Goal: Task Accomplishment & Management: Use online tool/utility

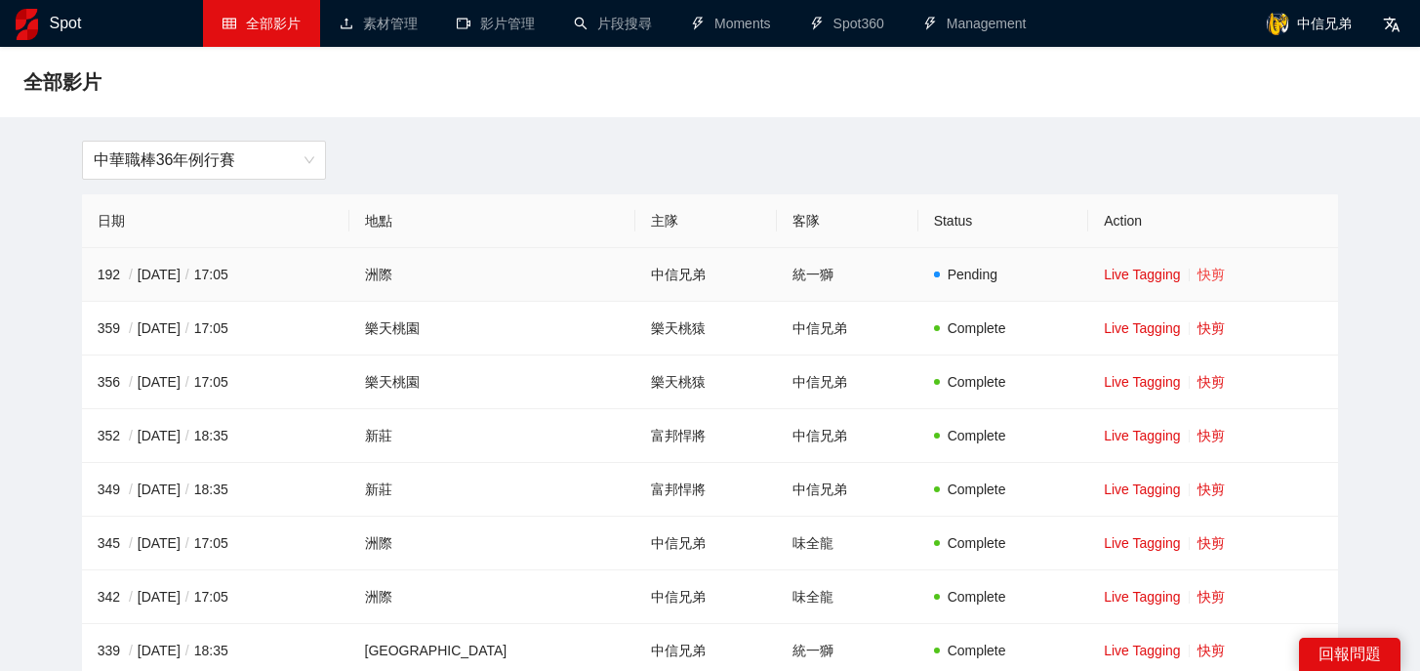
click at [1201, 275] on link "快剪" at bounding box center [1211, 274] width 27 height 16
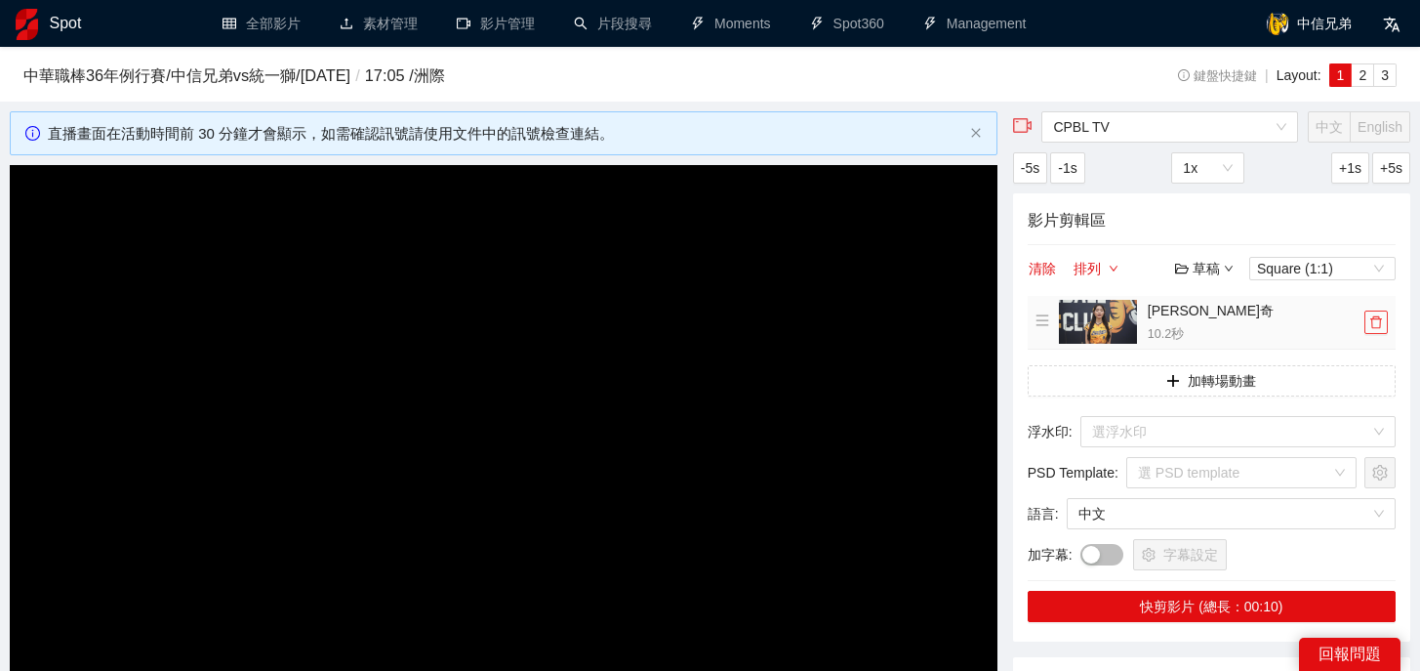
click at [1379, 322] on icon "delete" at bounding box center [1376, 322] width 14 height 14
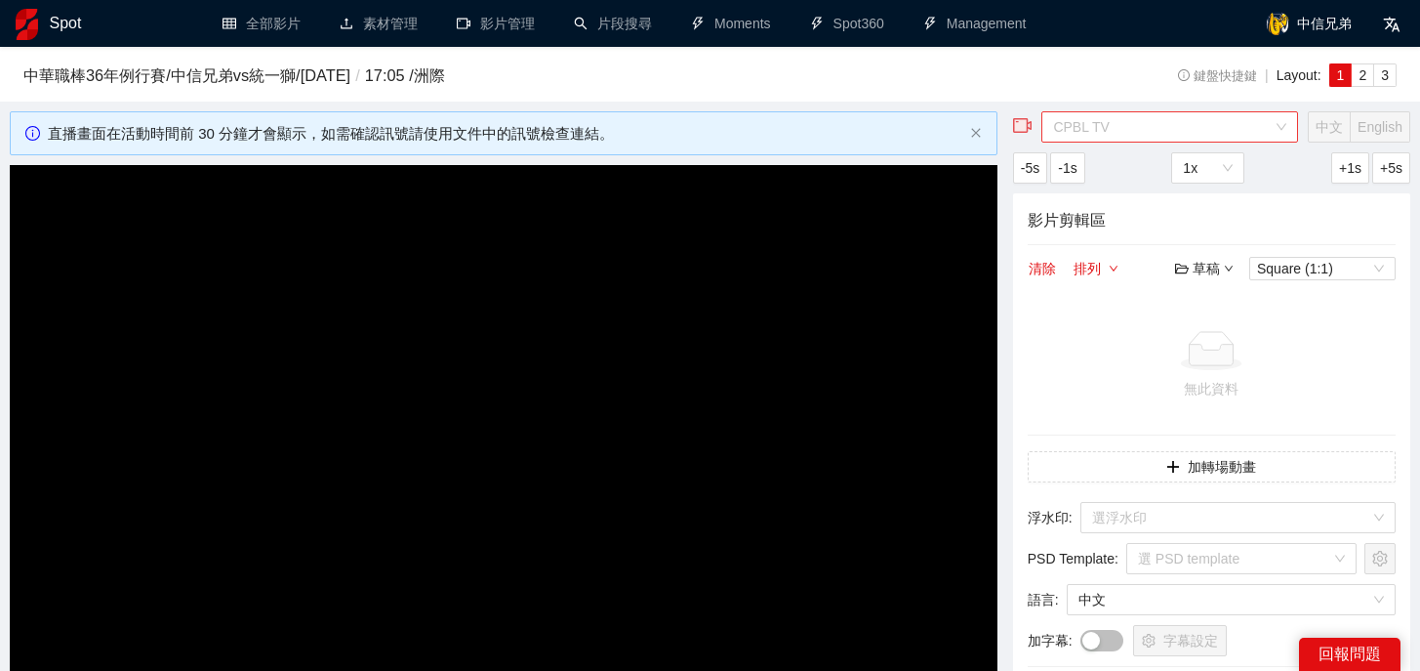
click at [1175, 132] on span "CPBL TV" at bounding box center [1169, 126] width 233 height 29
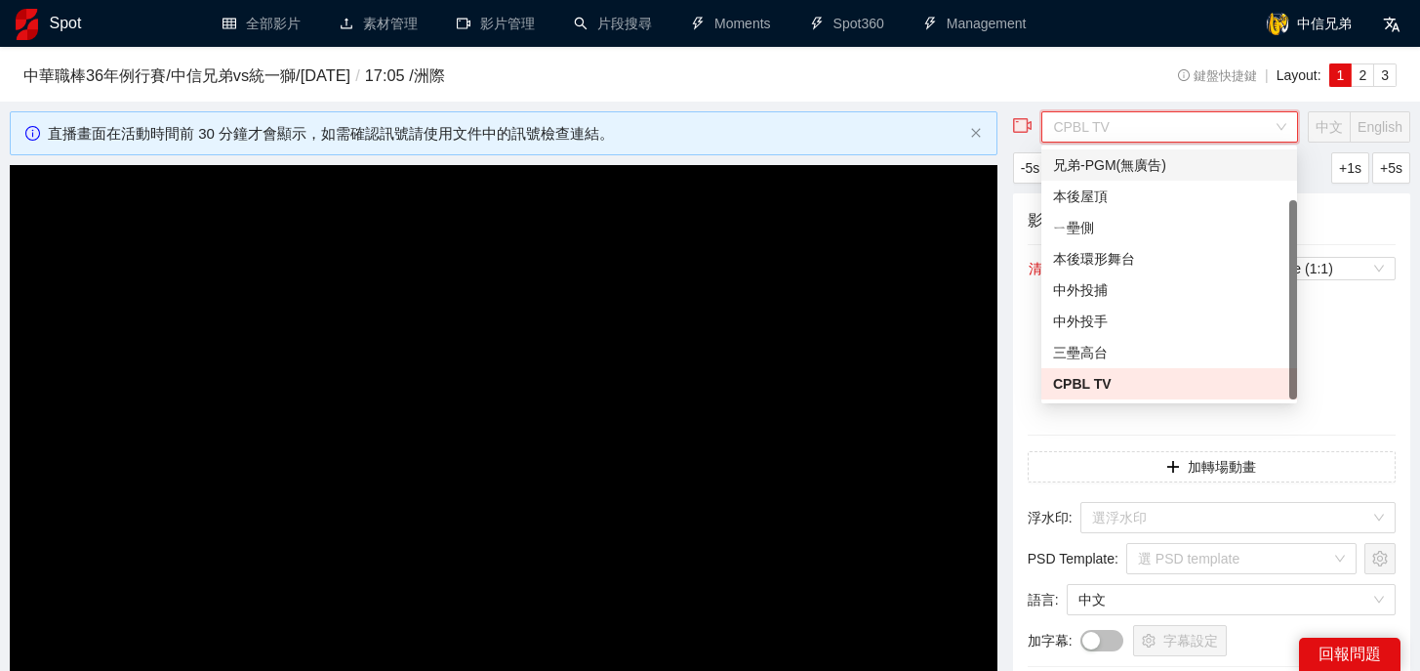
click at [1121, 164] on div "兄弟-PGM(無廣告)" at bounding box center [1169, 164] width 232 height 21
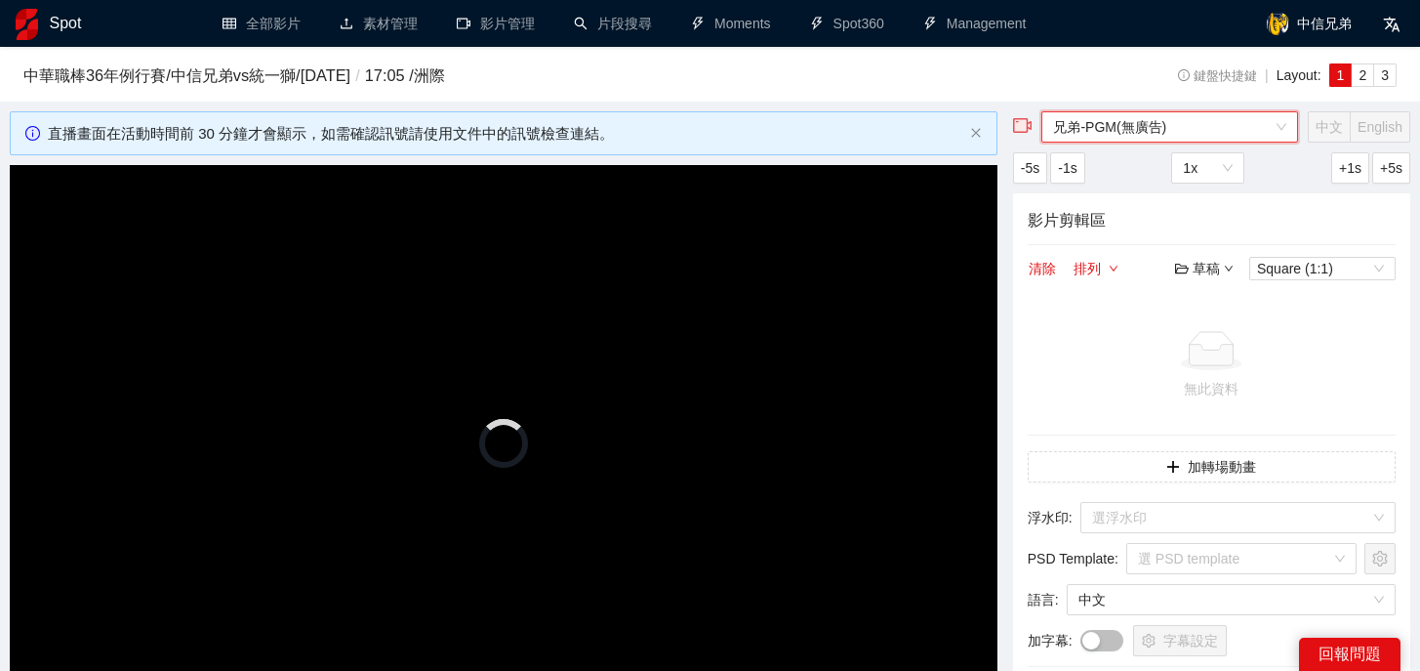
click at [1089, 91] on div "中華職棒36年例行賽 / 中信兄弟 vs 統一獅 / [DATE] / 17:05 / 洲際 鍵盤快捷鍵 | Layout: 1 2 3" at bounding box center [709, 79] width 1373 height 33
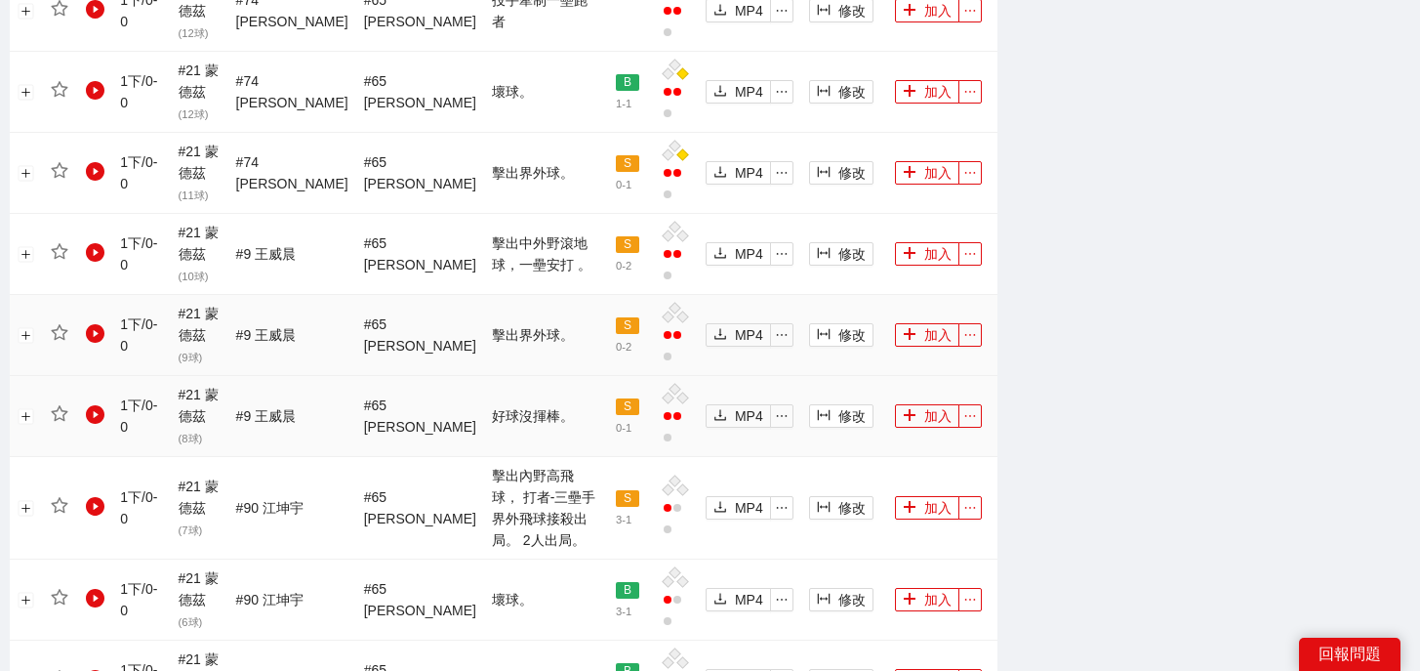
scroll to position [1063, 0]
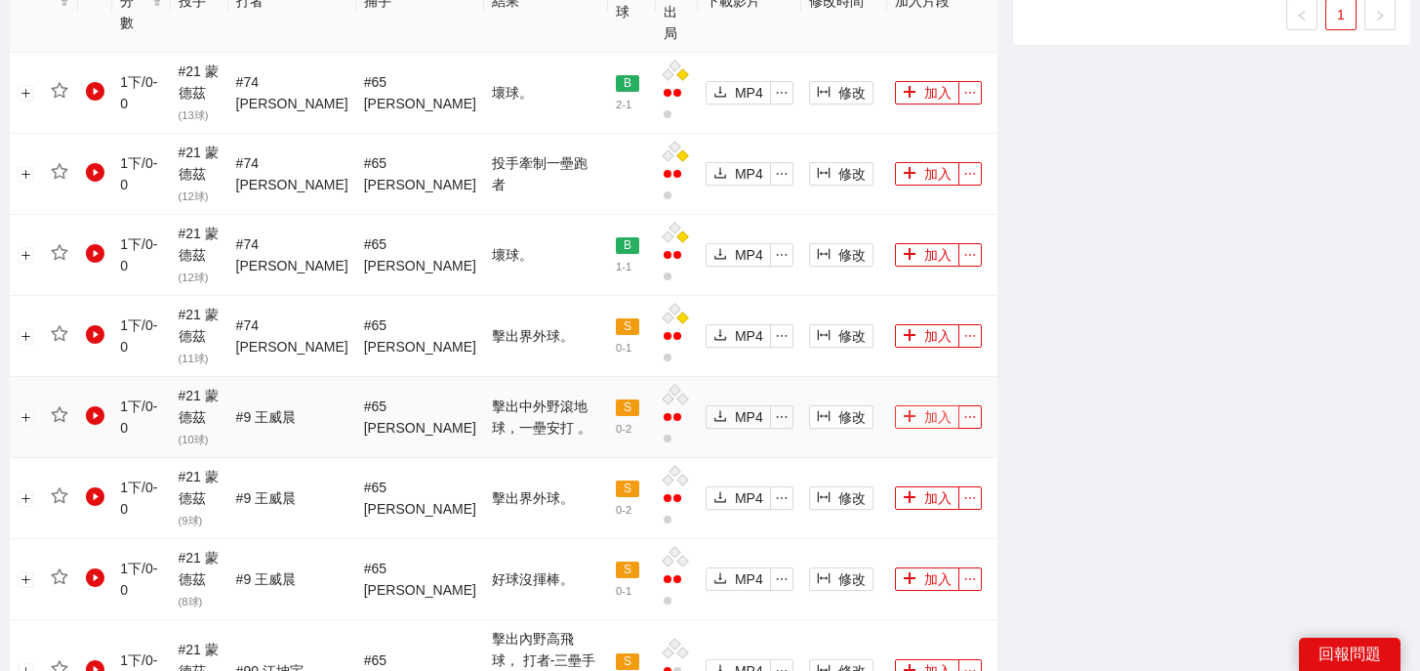
click at [921, 405] on button "加入" at bounding box center [927, 416] width 64 height 23
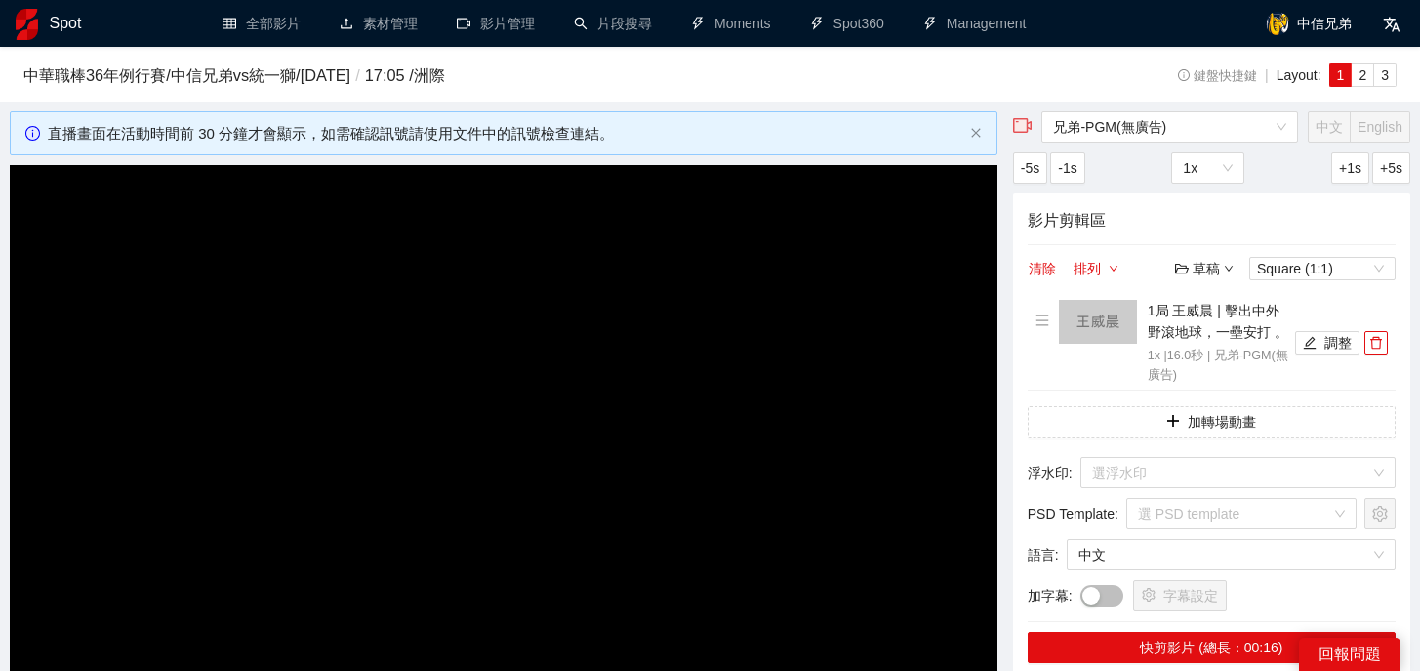
scroll to position [123, 0]
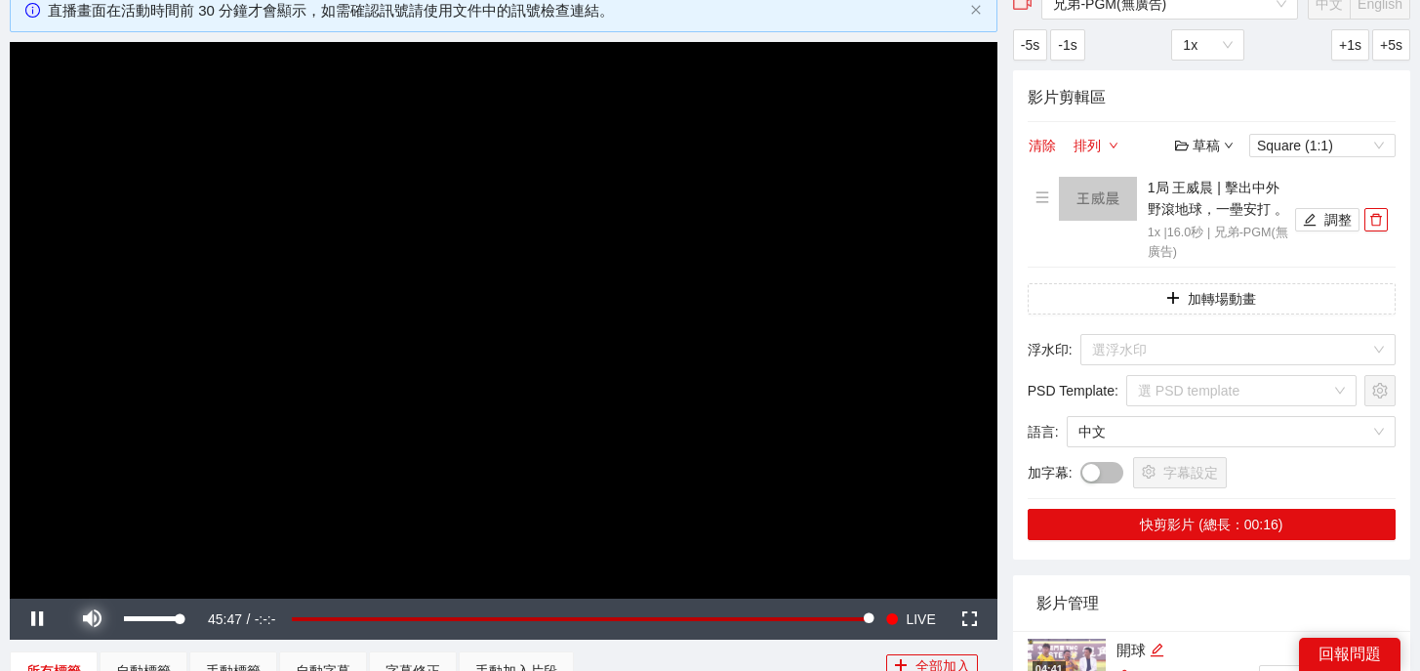
click at [95, 619] on span "Video Player" at bounding box center [91, 619] width 55 height 0
click at [1323, 215] on button "調整" at bounding box center [1327, 219] width 64 height 23
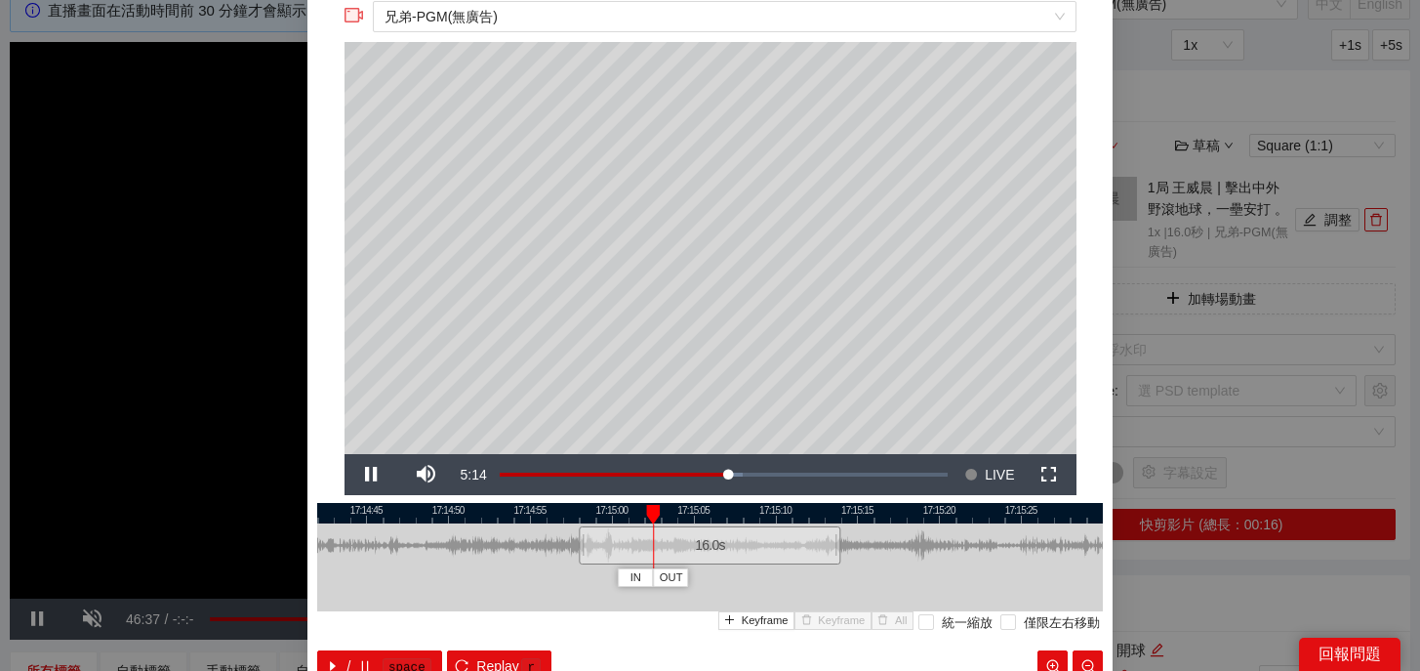
scroll to position [64, 0]
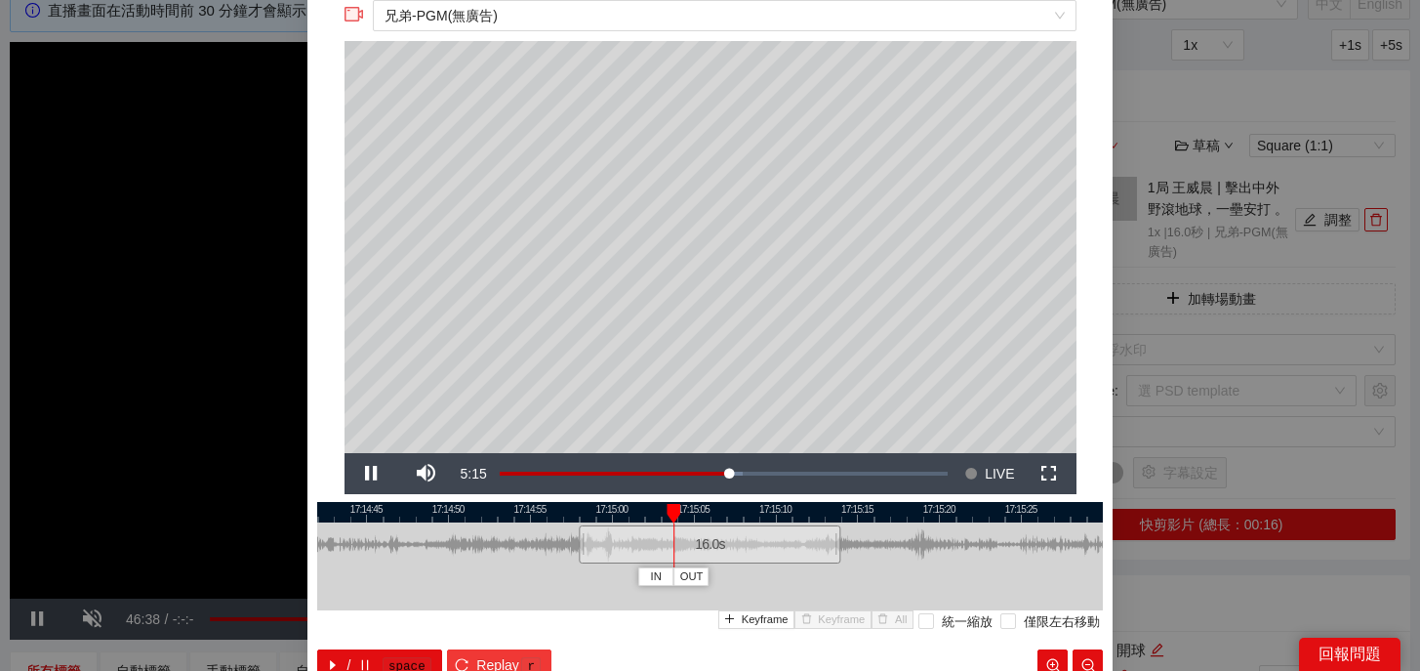
click at [489, 654] on span "Replay" at bounding box center [497, 664] width 43 height 21
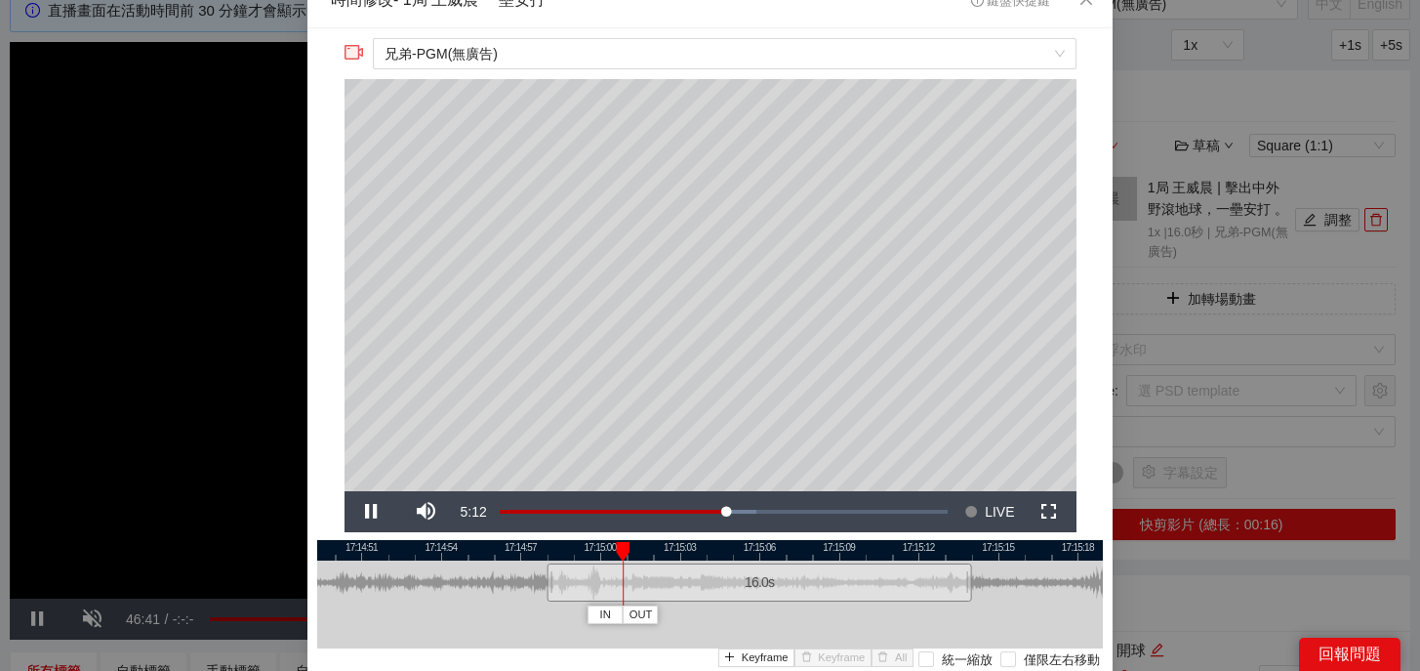
scroll to position [15, 0]
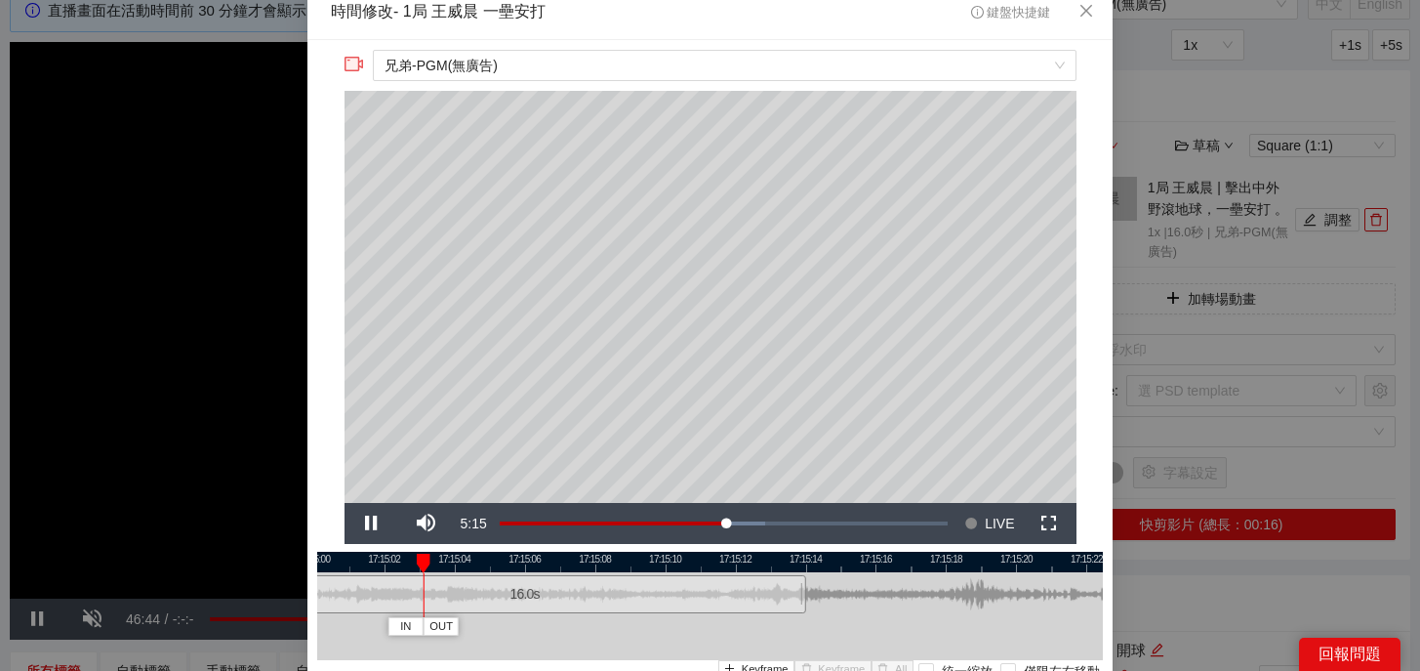
drag, startPoint x: 828, startPoint y: 558, endPoint x: 551, endPoint y: 568, distance: 276.4
click at [551, 568] on div at bounding box center [434, 561] width 786 height 20
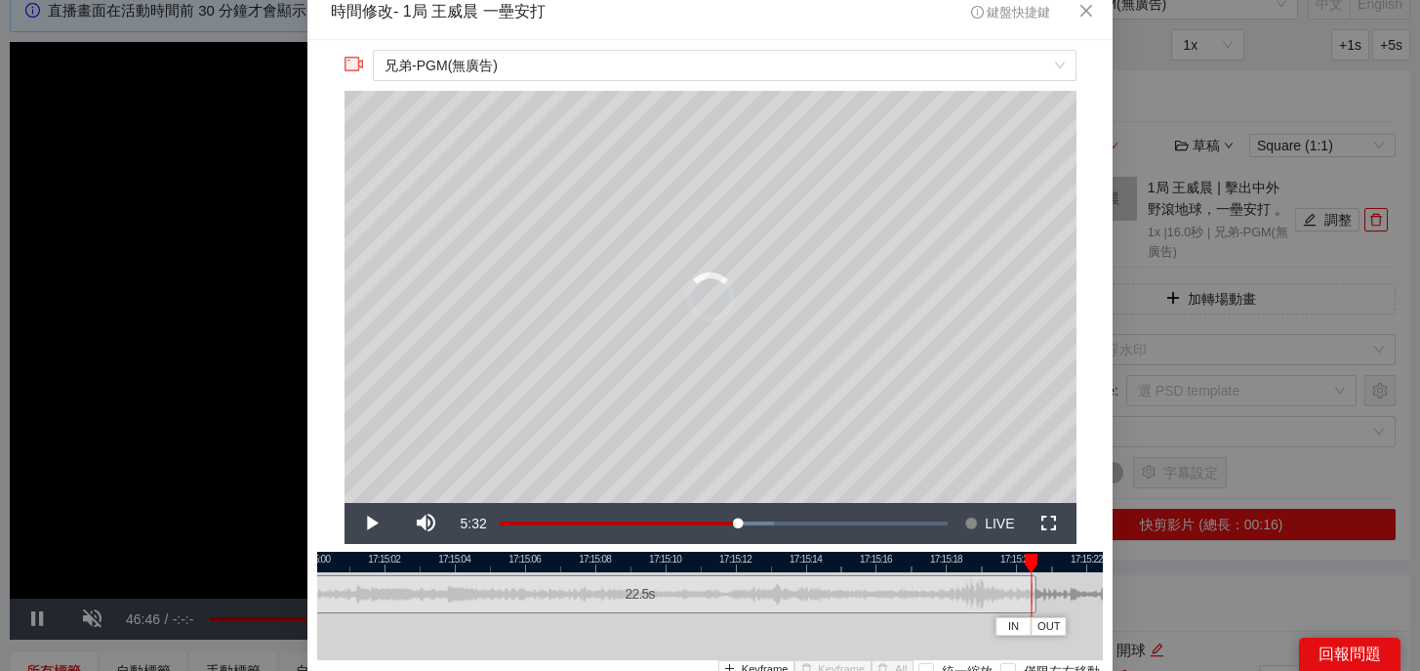
drag, startPoint x: 801, startPoint y: 596, endPoint x: 1053, endPoint y: 602, distance: 251.9
click at [1040, 602] on div at bounding box center [1034, 594] width 12 height 44
drag, startPoint x: 985, startPoint y: 564, endPoint x: 689, endPoint y: 568, distance: 295.8
click at [689, 568] on div at bounding box center [572, 561] width 786 height 20
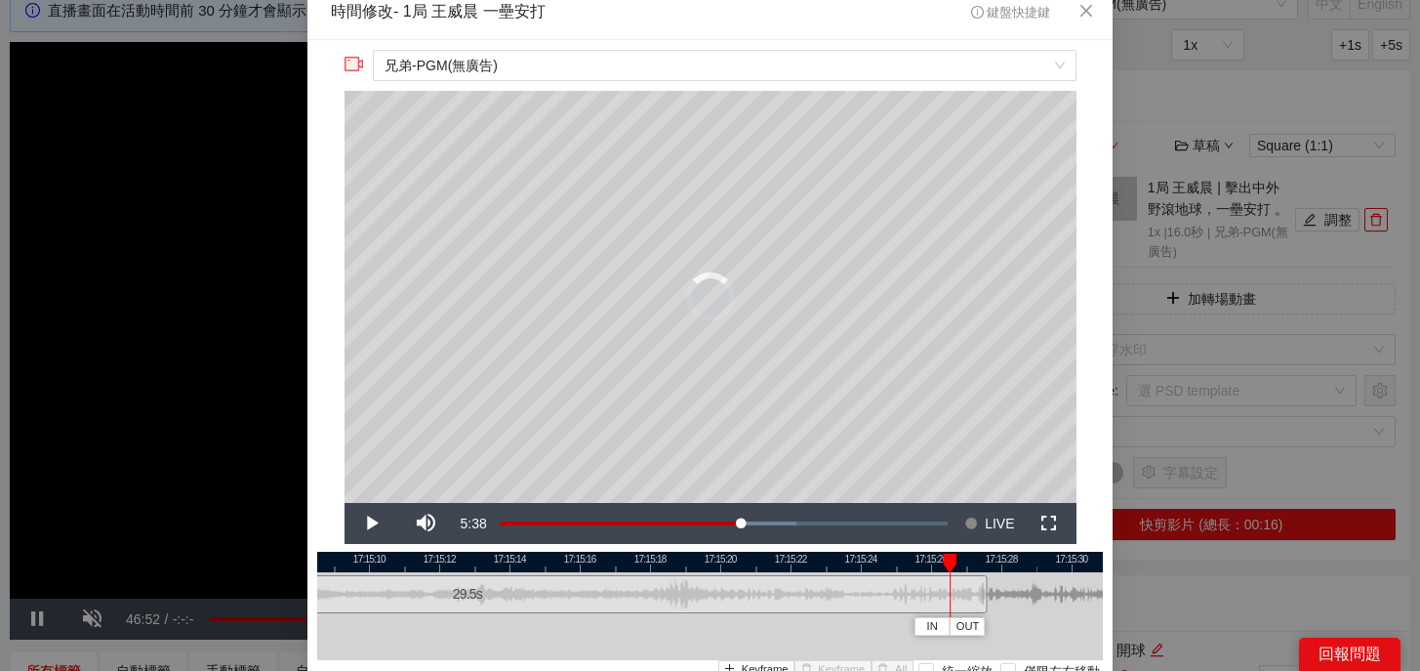
drag, startPoint x: 757, startPoint y: 586, endPoint x: 983, endPoint y: 595, distance: 225.7
click at [983, 595] on div at bounding box center [984, 594] width 12 height 44
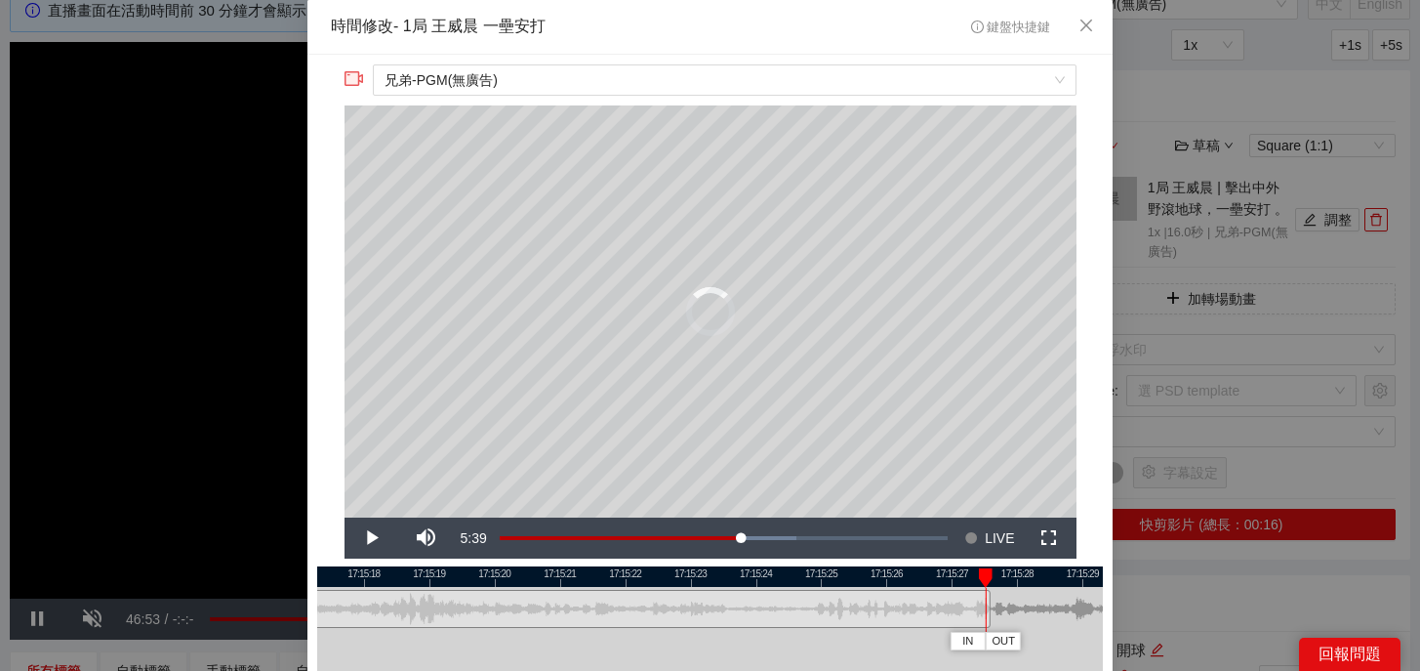
drag, startPoint x: 993, startPoint y: 577, endPoint x: 914, endPoint y: 577, distance: 79.1
click at [979, 577] on div at bounding box center [986, 578] width 14 height 20
click at [987, 616] on div at bounding box center [991, 609] width 12 height 44
drag, startPoint x: 992, startPoint y: 572, endPoint x: 978, endPoint y: 572, distance: 13.7
click at [987, 572] on div at bounding box center [994, 578] width 14 height 20
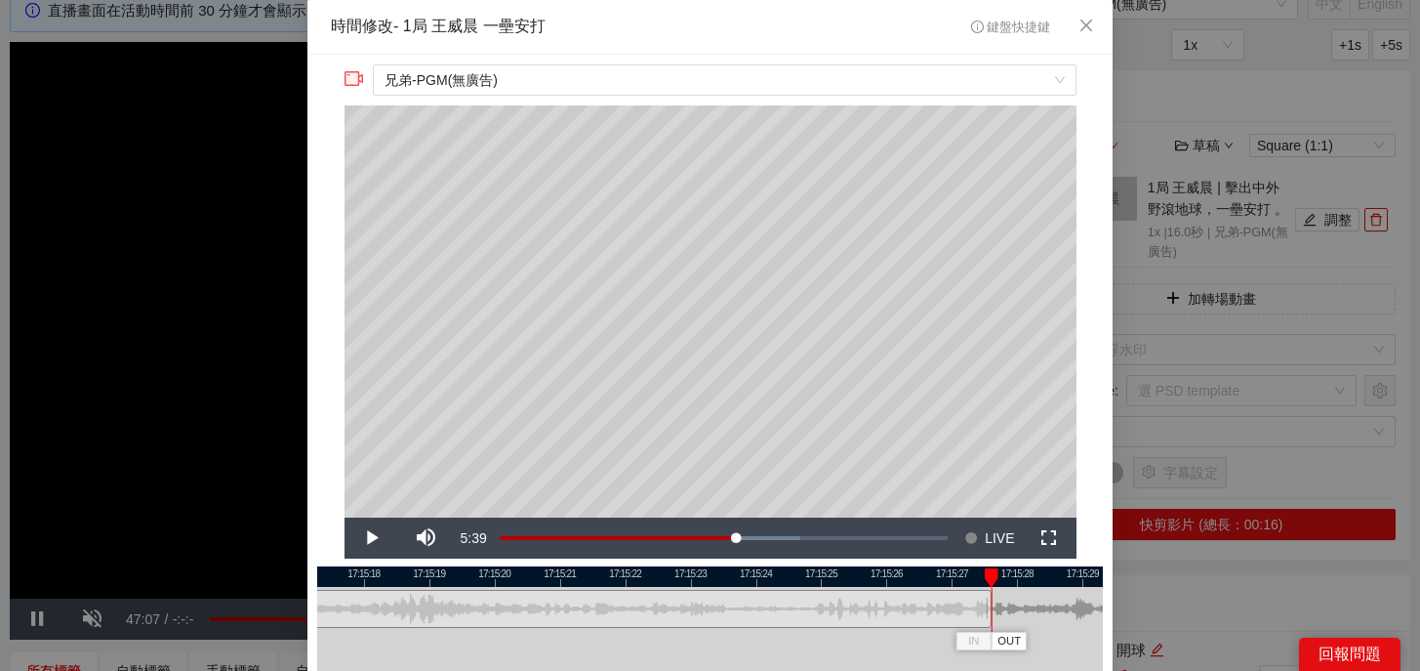
click at [992, 616] on div at bounding box center [989, 609] width 12 height 44
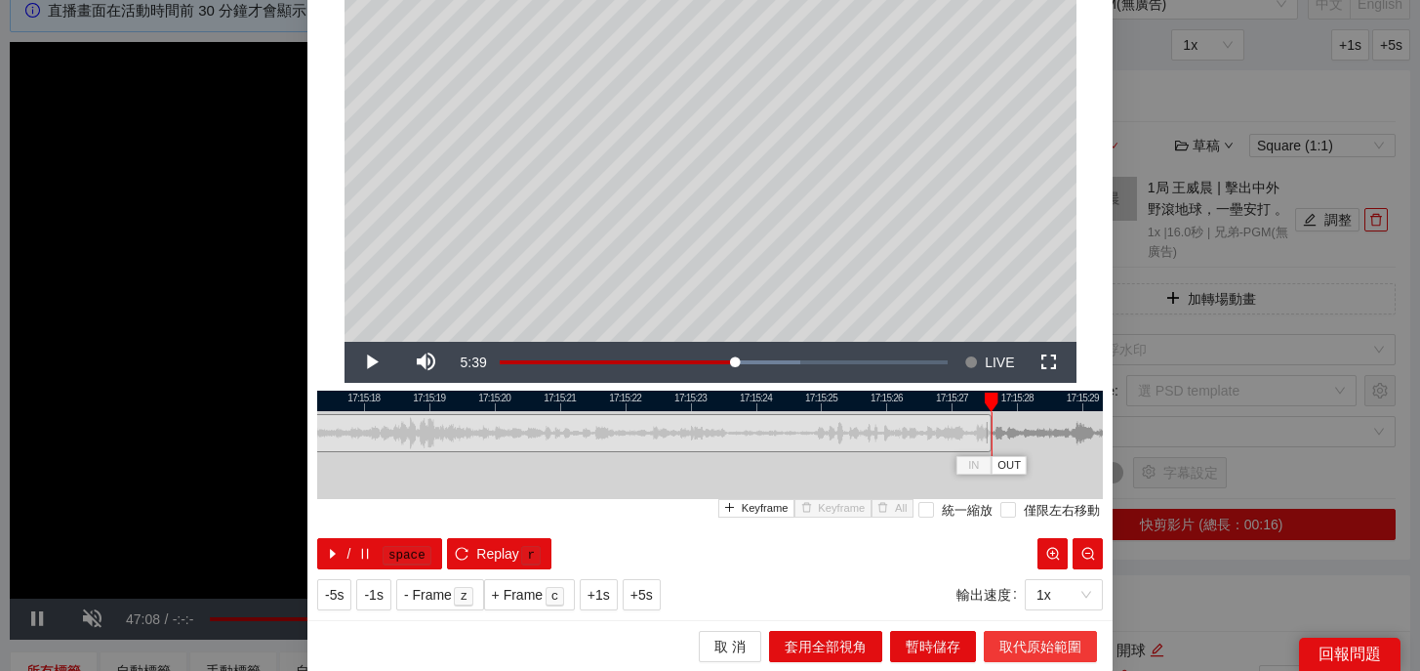
click at [1041, 643] on span "取代原始範圍" at bounding box center [1041, 645] width 82 height 21
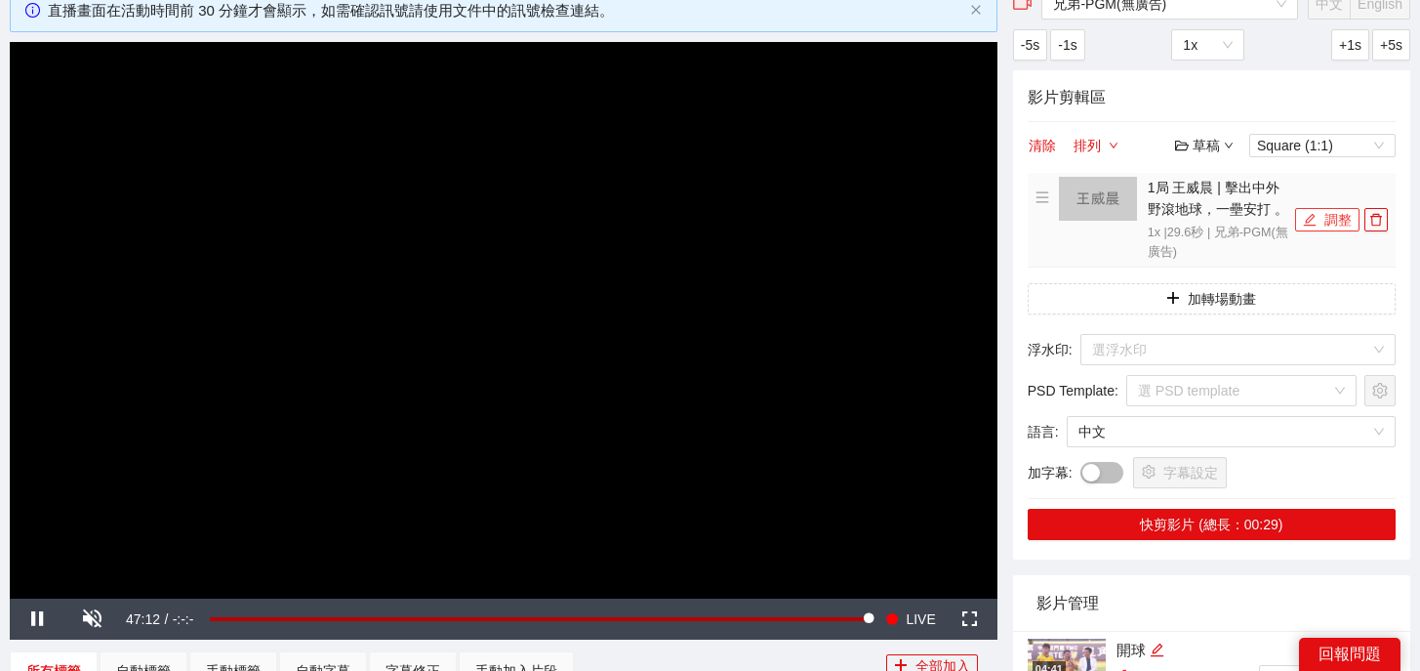
click at [1304, 224] on icon "edit" at bounding box center [1310, 220] width 14 height 14
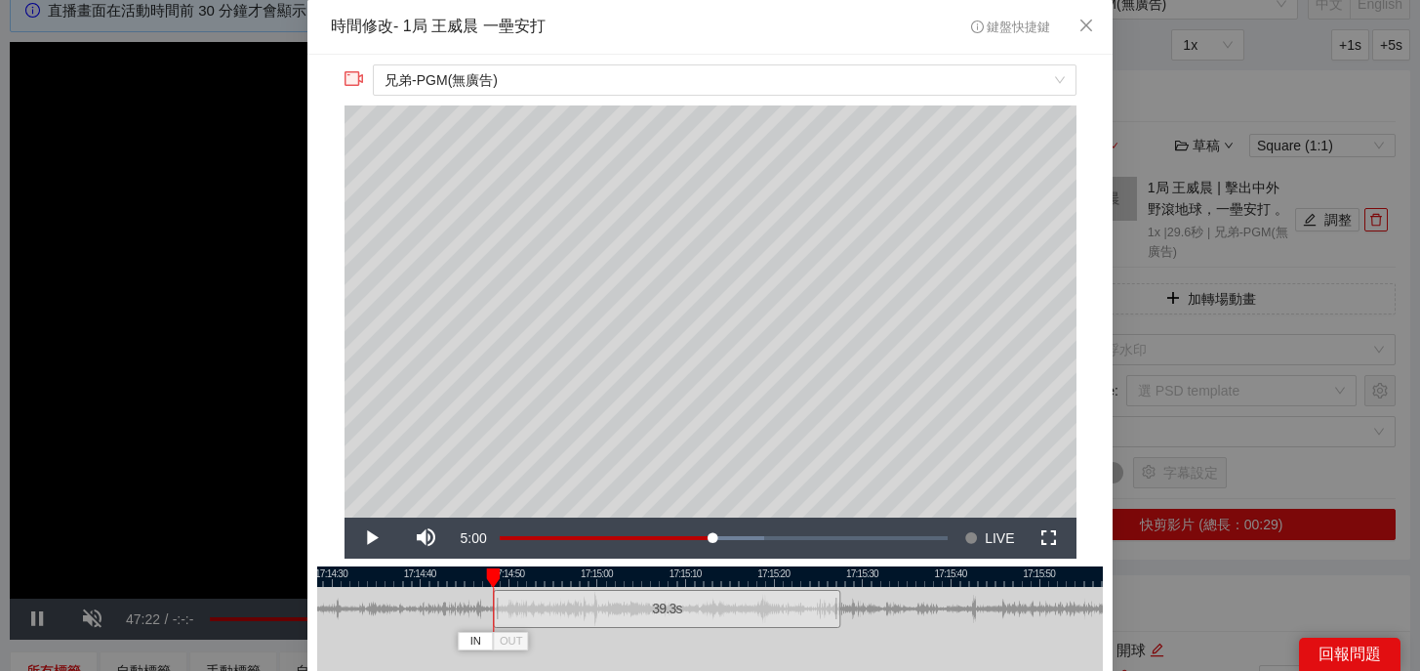
drag, startPoint x: 583, startPoint y: 616, endPoint x: 497, endPoint y: 628, distance: 86.7
click at [497, 628] on div at bounding box center [496, 609] width 12 height 44
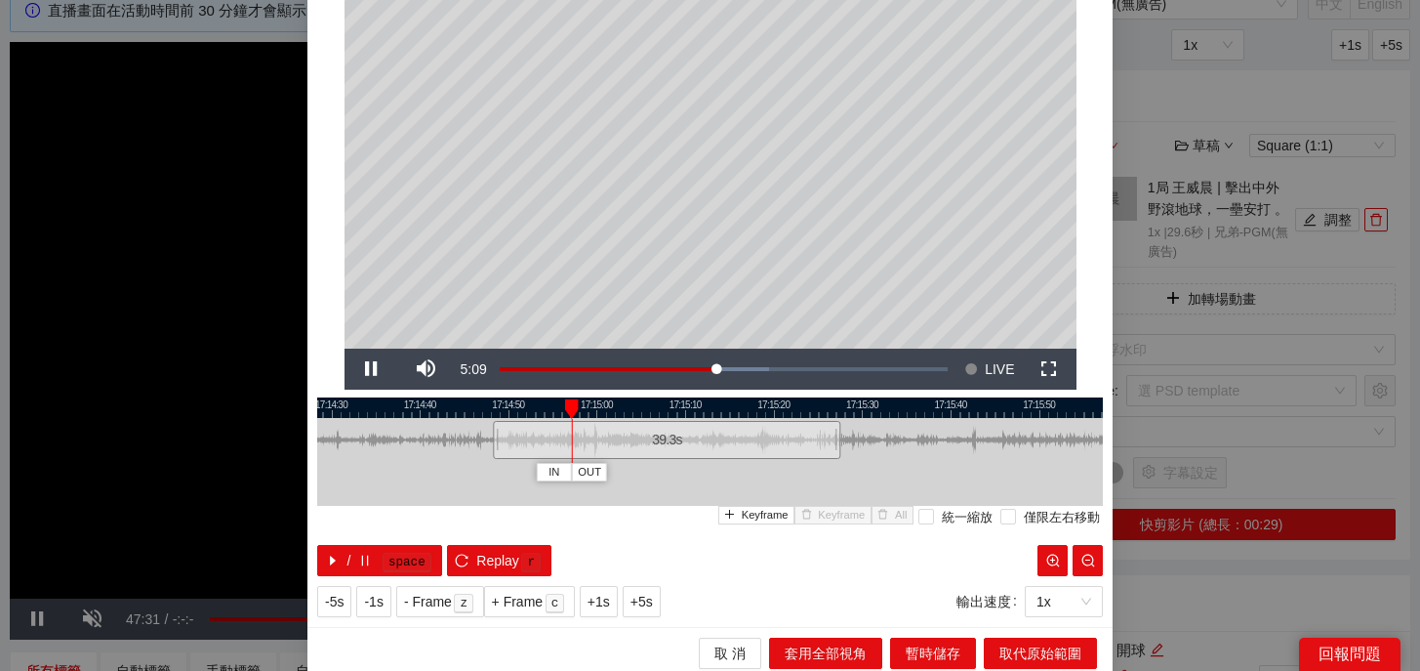
scroll to position [176, 0]
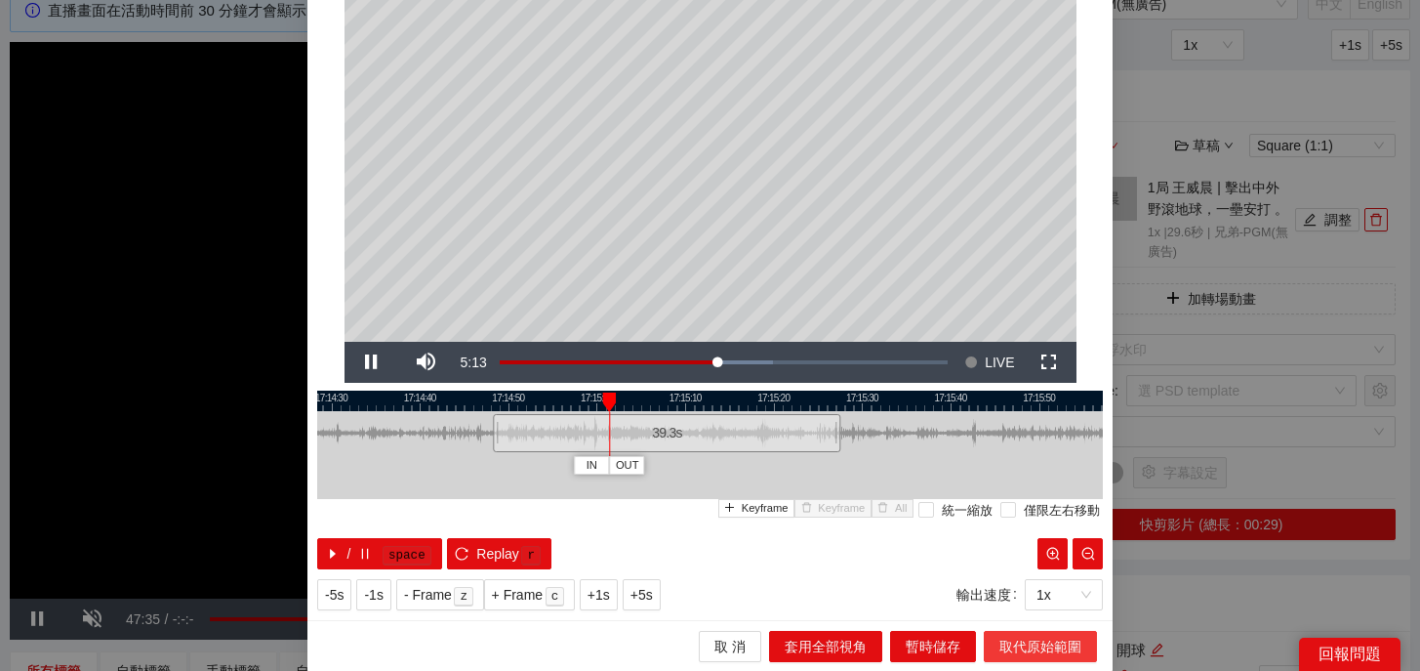
click at [1039, 649] on span "取代原始範圍" at bounding box center [1041, 645] width 82 height 21
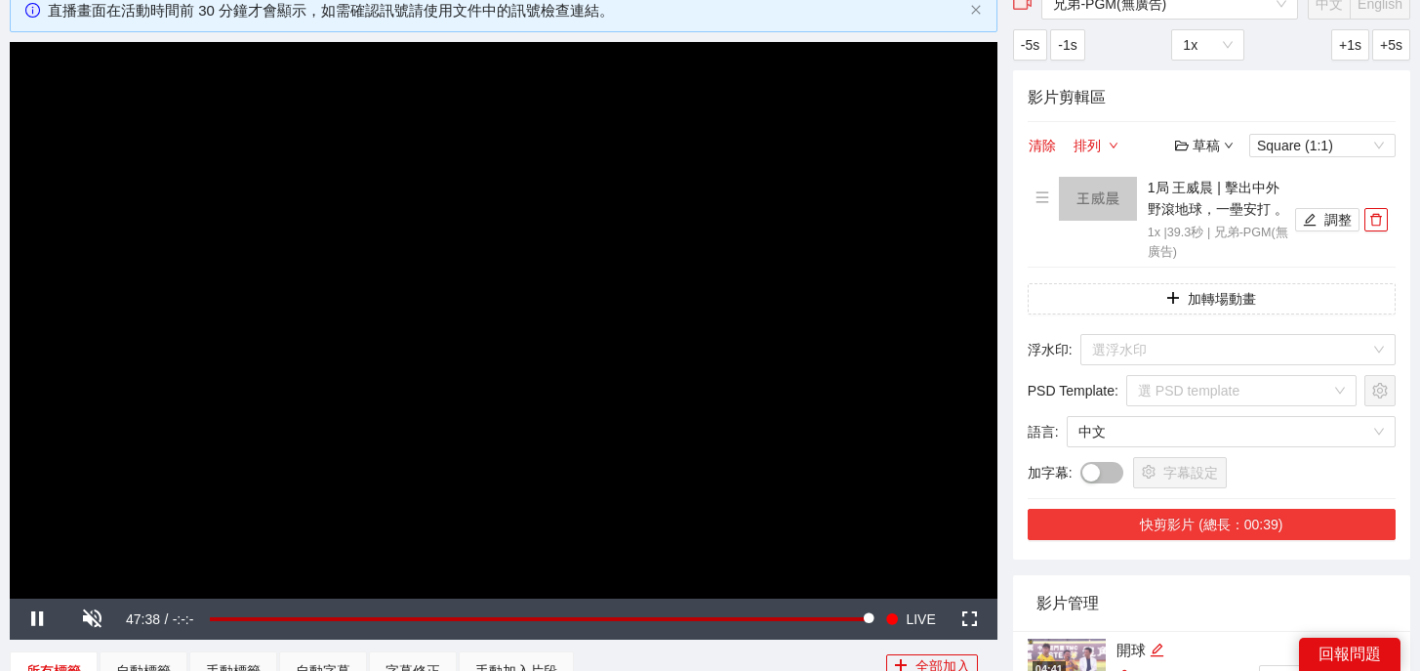
click at [1245, 525] on button "快剪影片 (總長：00:39)" at bounding box center [1212, 524] width 368 height 31
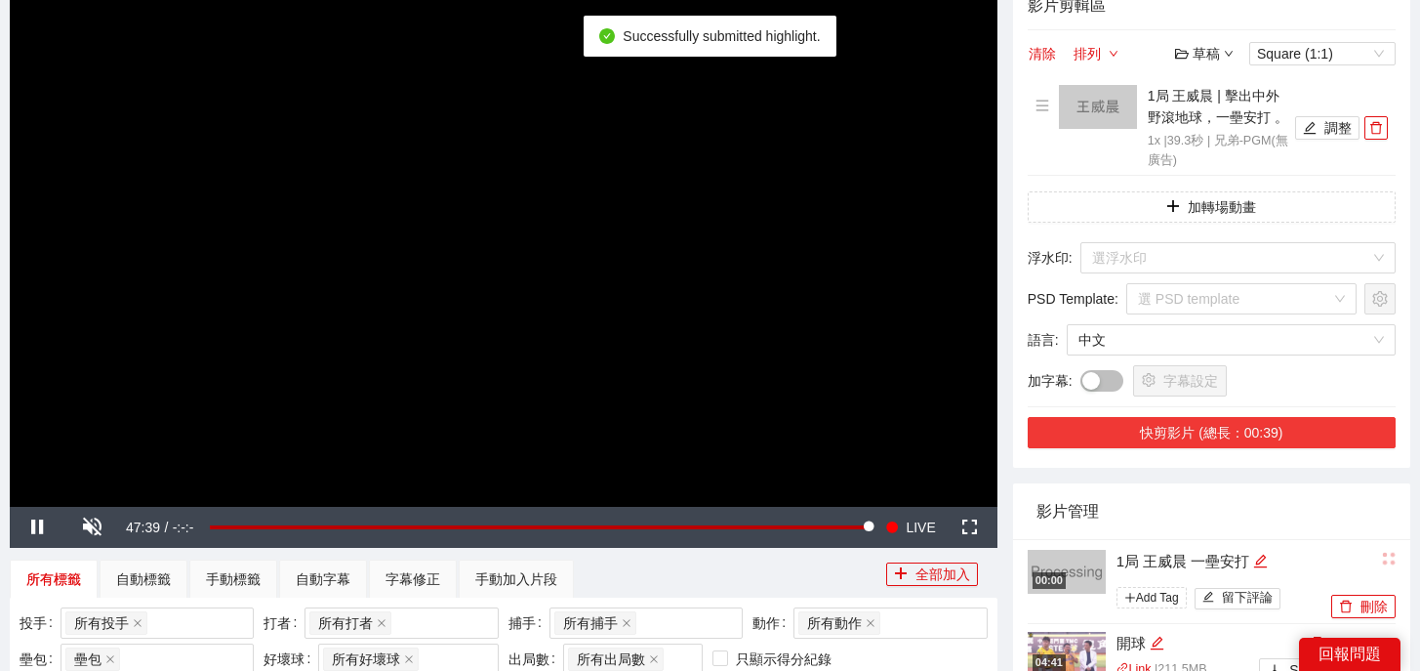
scroll to position [236, 0]
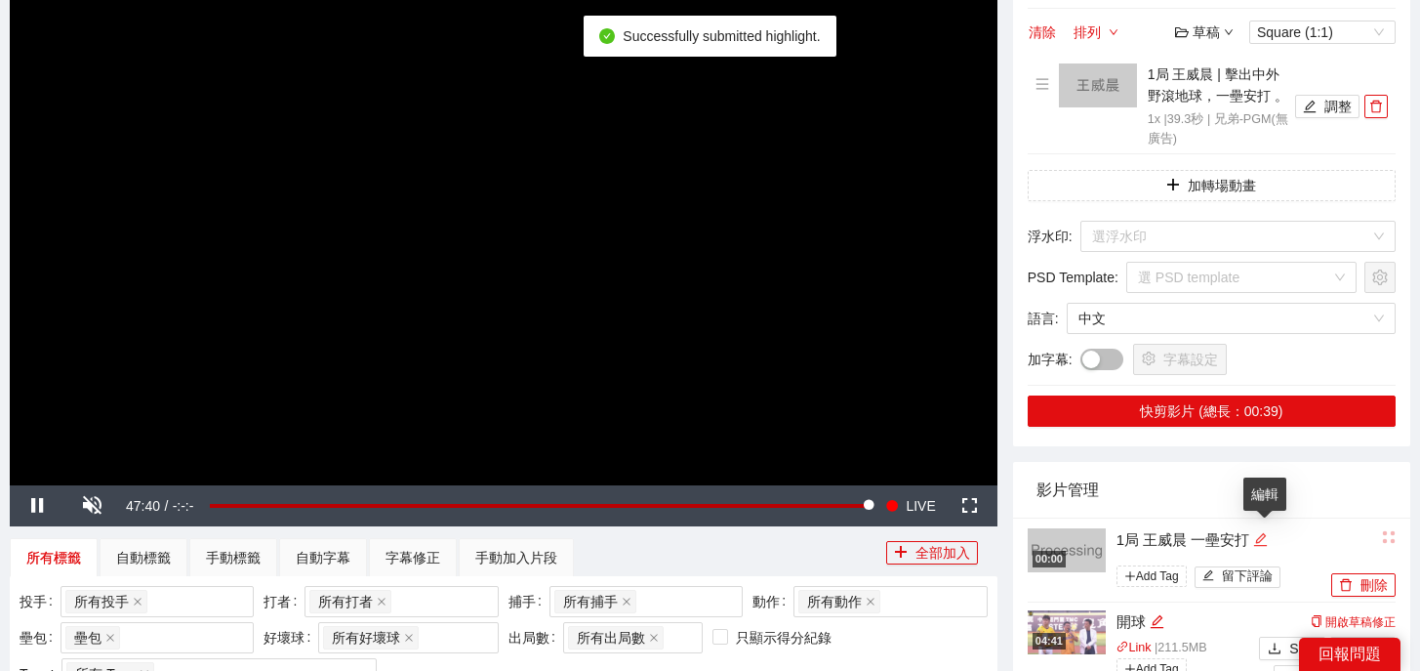
click at [1259, 544] on icon "edit" at bounding box center [1260, 539] width 15 height 15
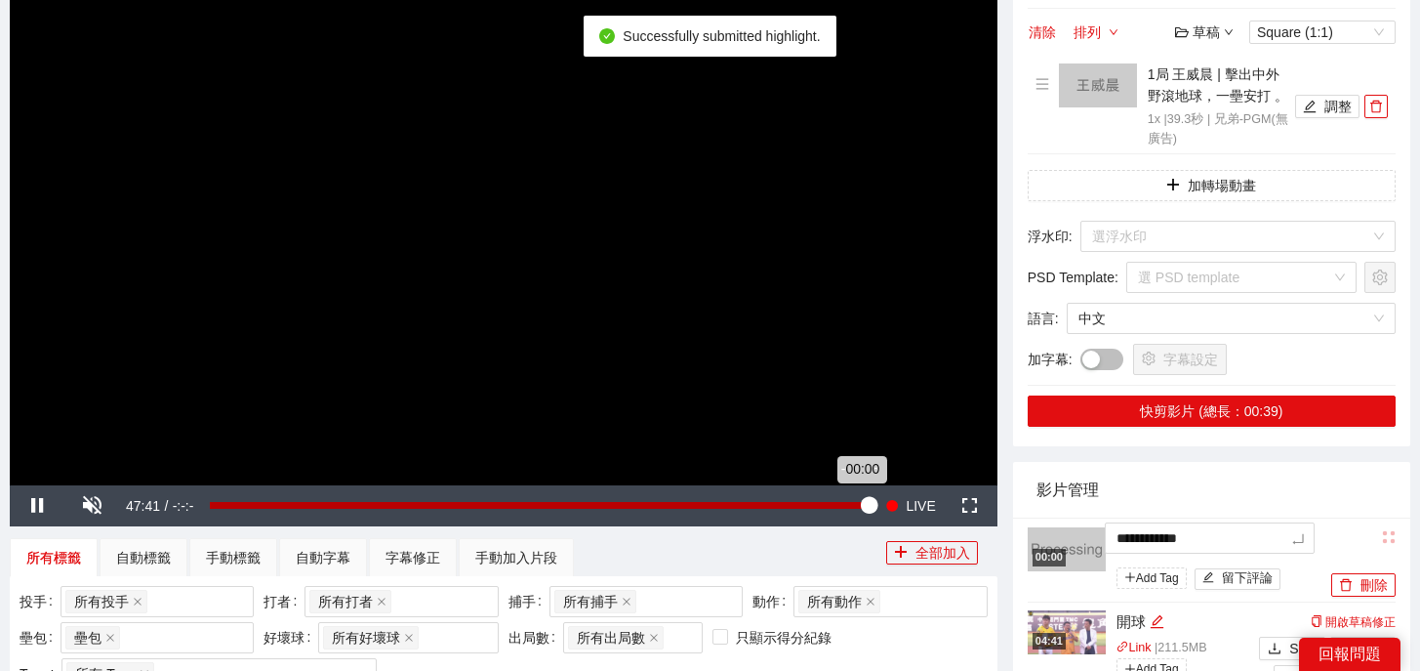
drag, startPoint x: 1263, startPoint y: 540, endPoint x: 846, endPoint y: 500, distance: 418.7
type textarea "*"
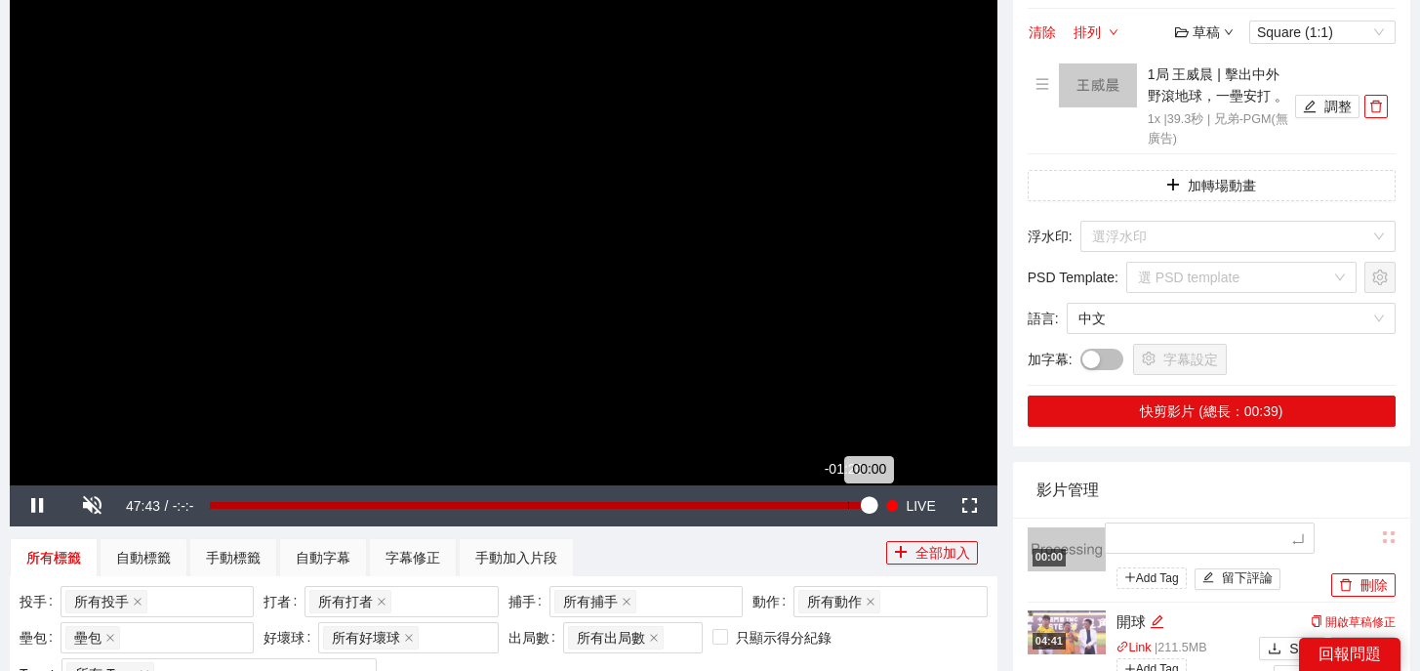
type textarea "*"
type textarea "**"
type textarea "*"
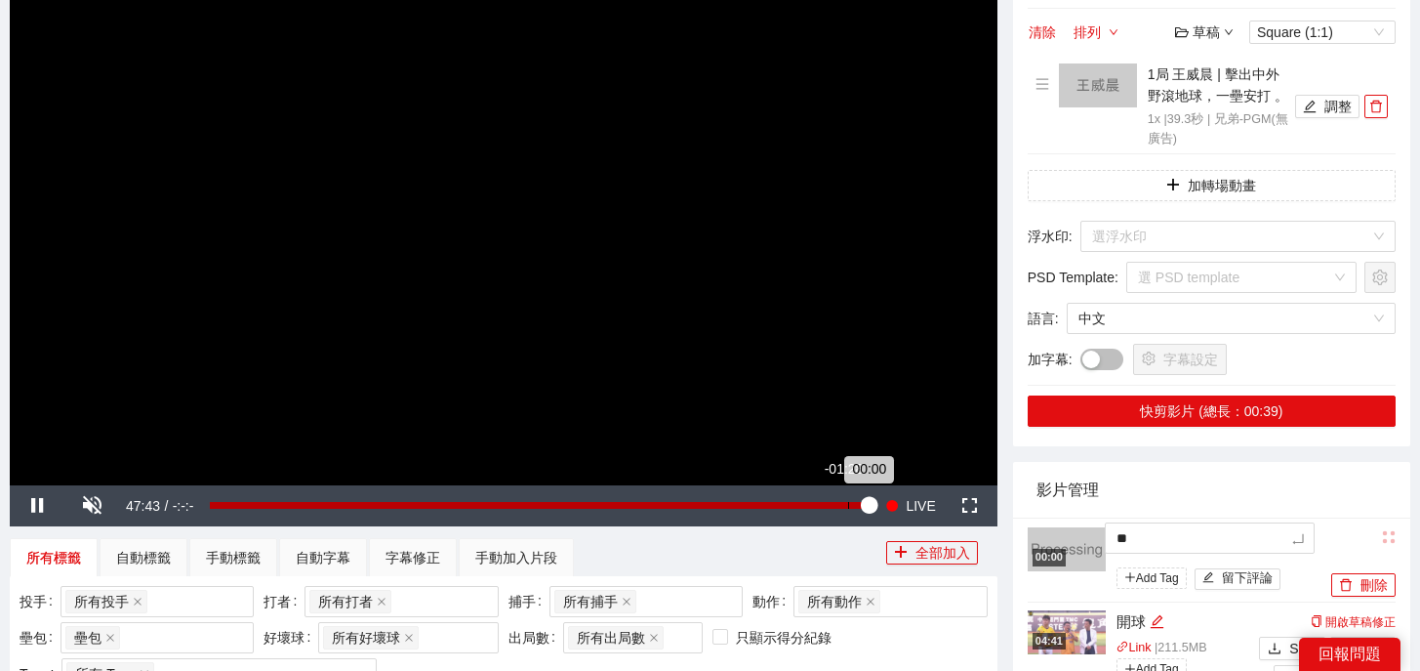
type textarea "*"
type textarea "**"
type textarea "***"
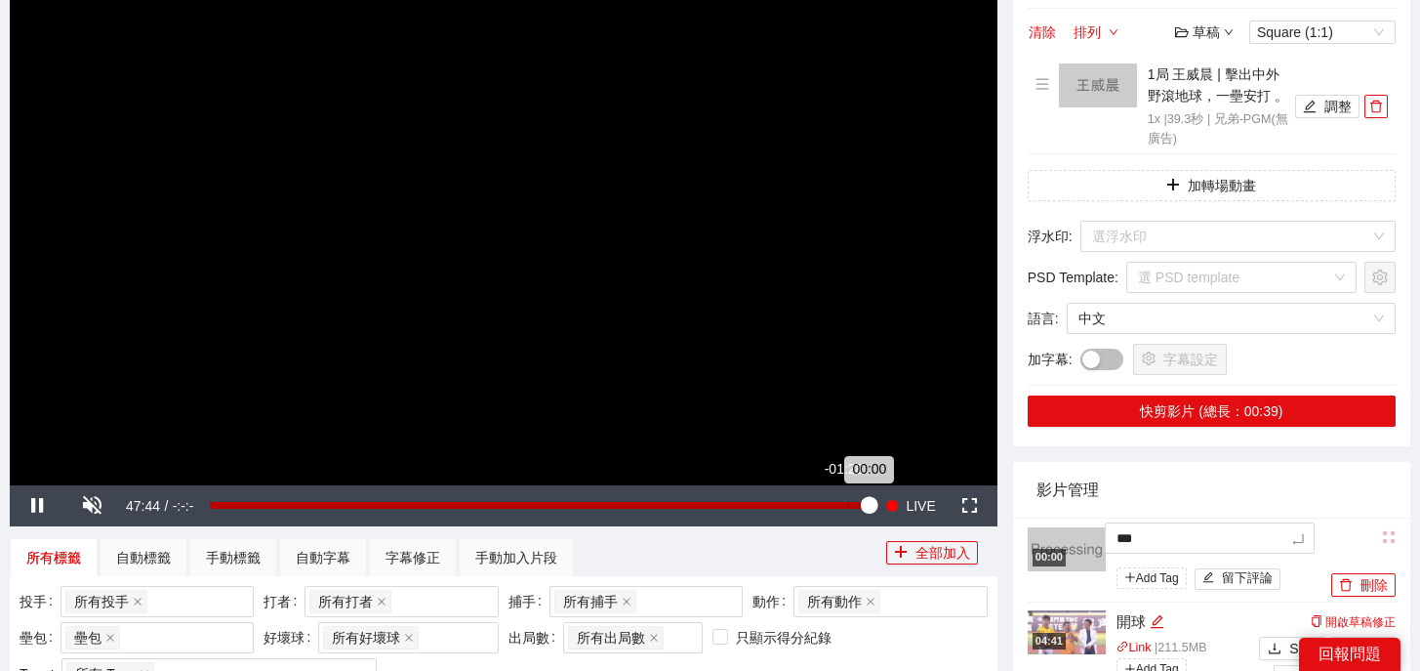
type textarea "**"
type textarea "****"
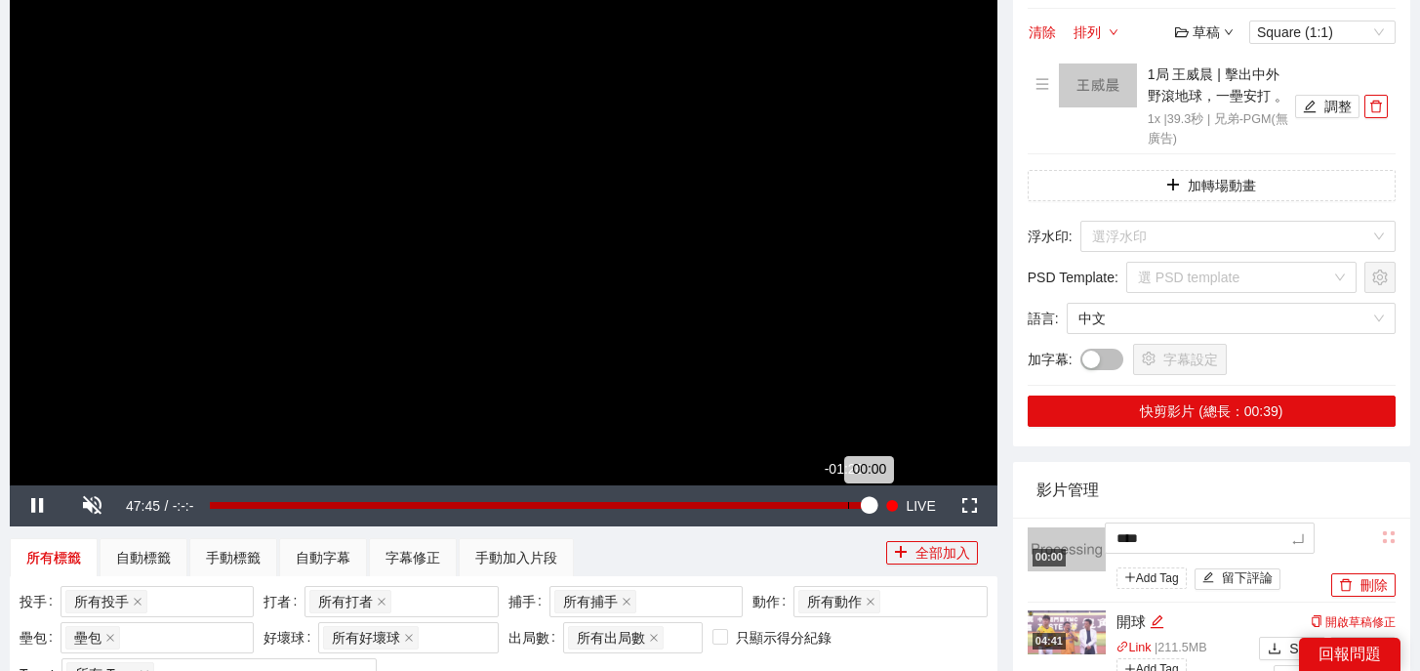
type textarea "*****"
type textarea "******"
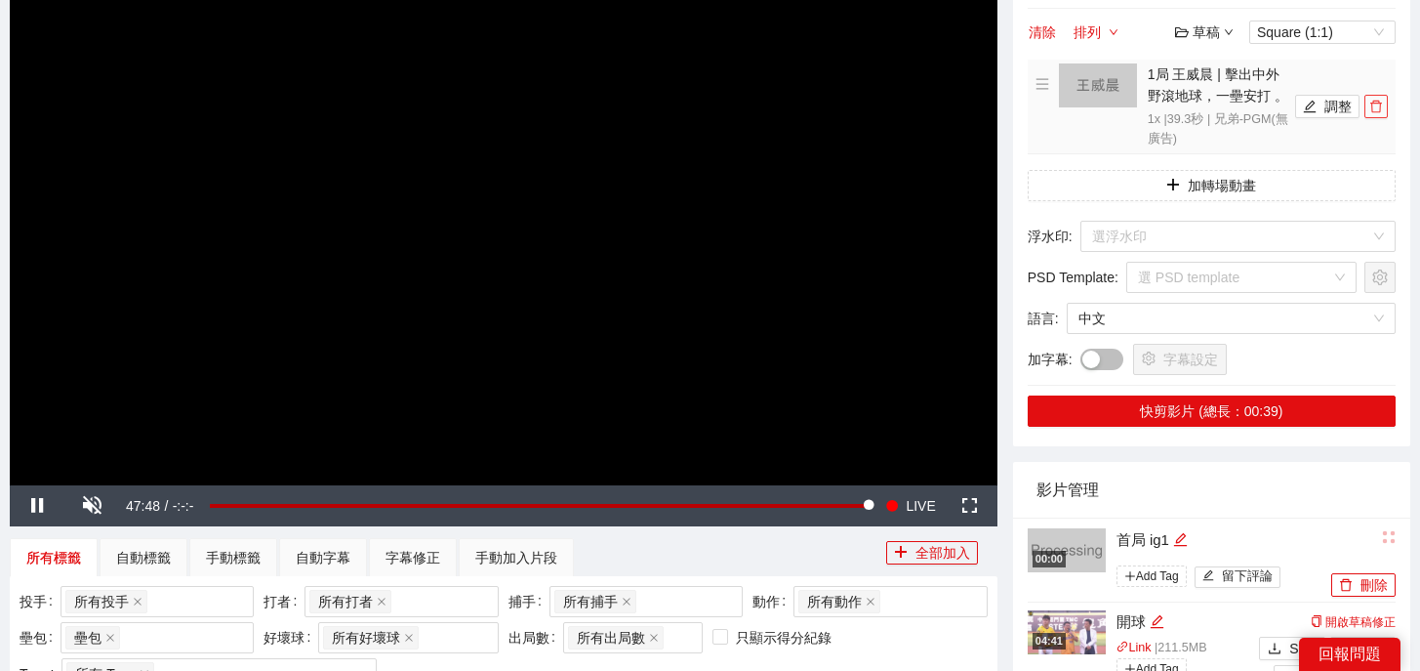
click at [1382, 107] on icon "delete" at bounding box center [1376, 107] width 14 height 14
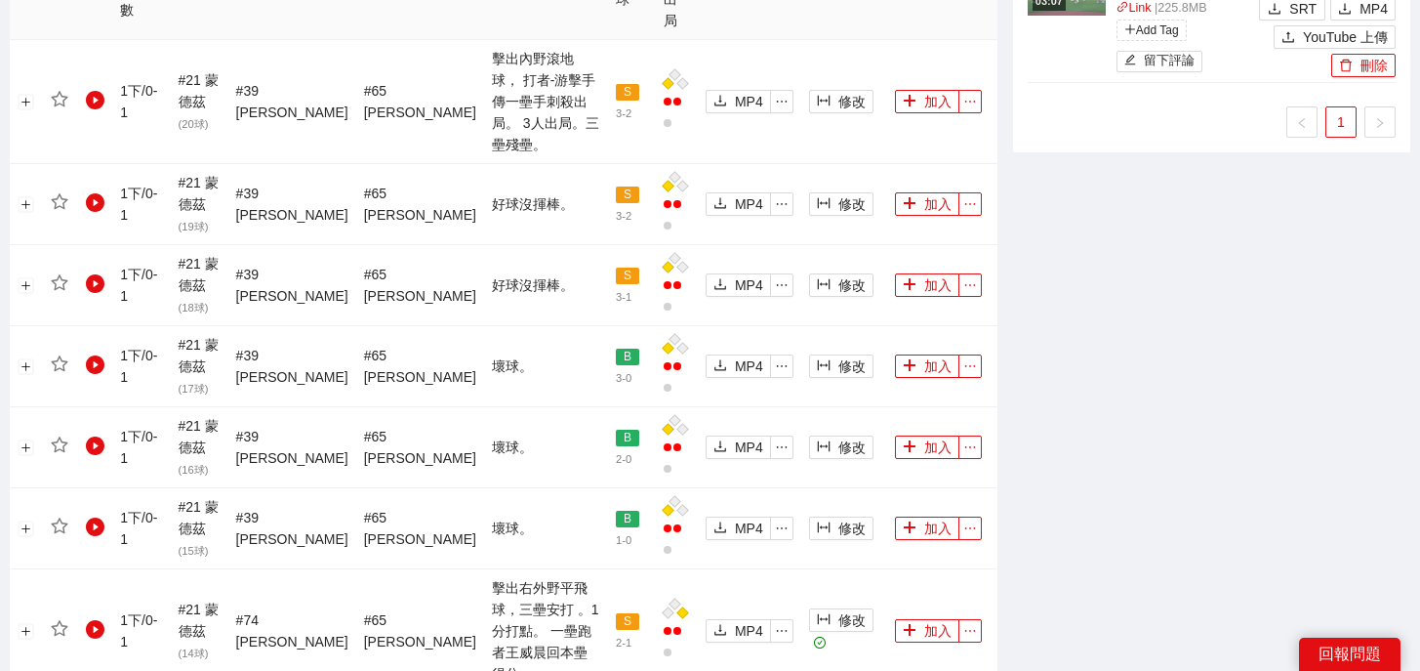
scroll to position [1236, 0]
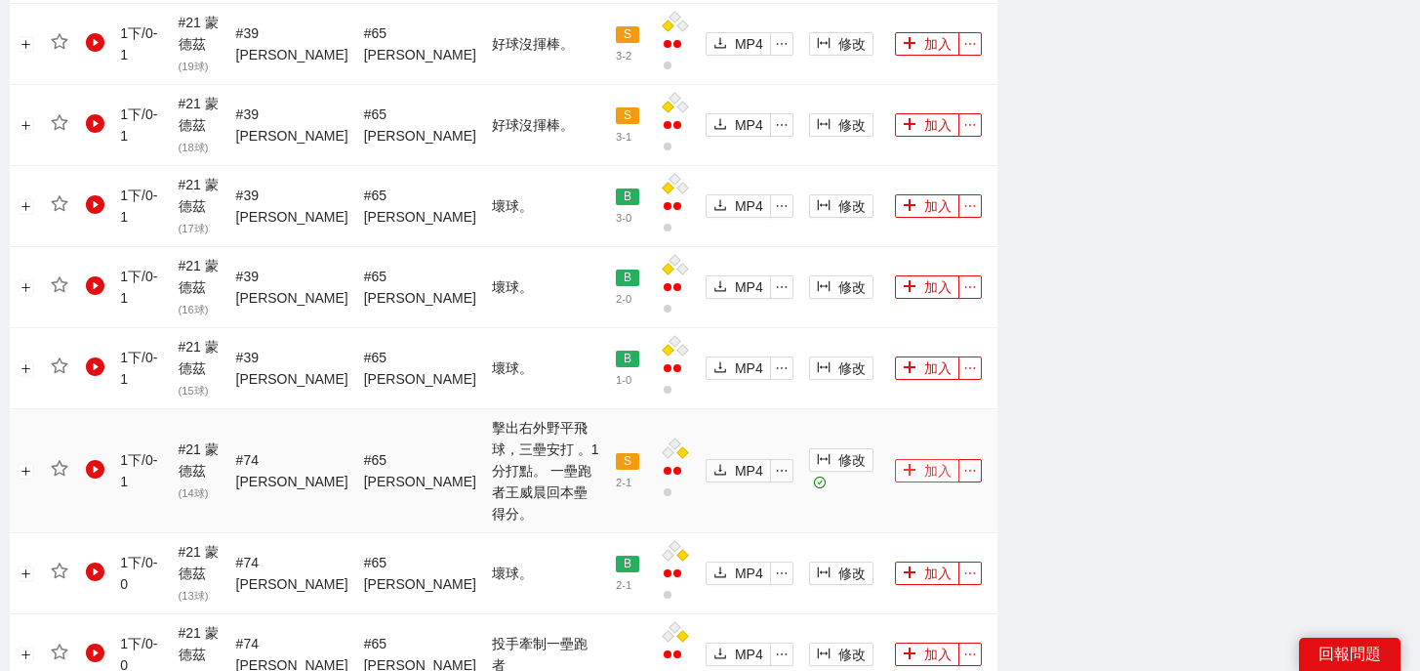
click at [917, 459] on button "加入" at bounding box center [927, 470] width 64 height 23
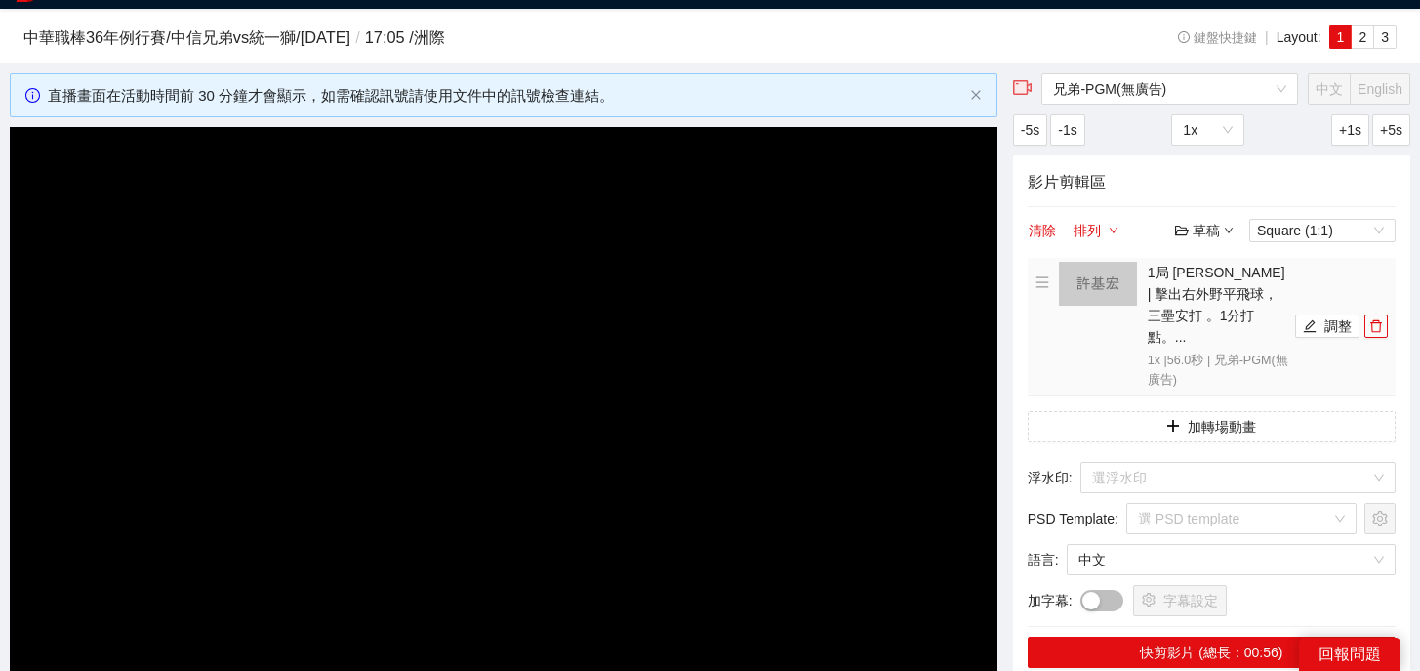
scroll to position [0, 0]
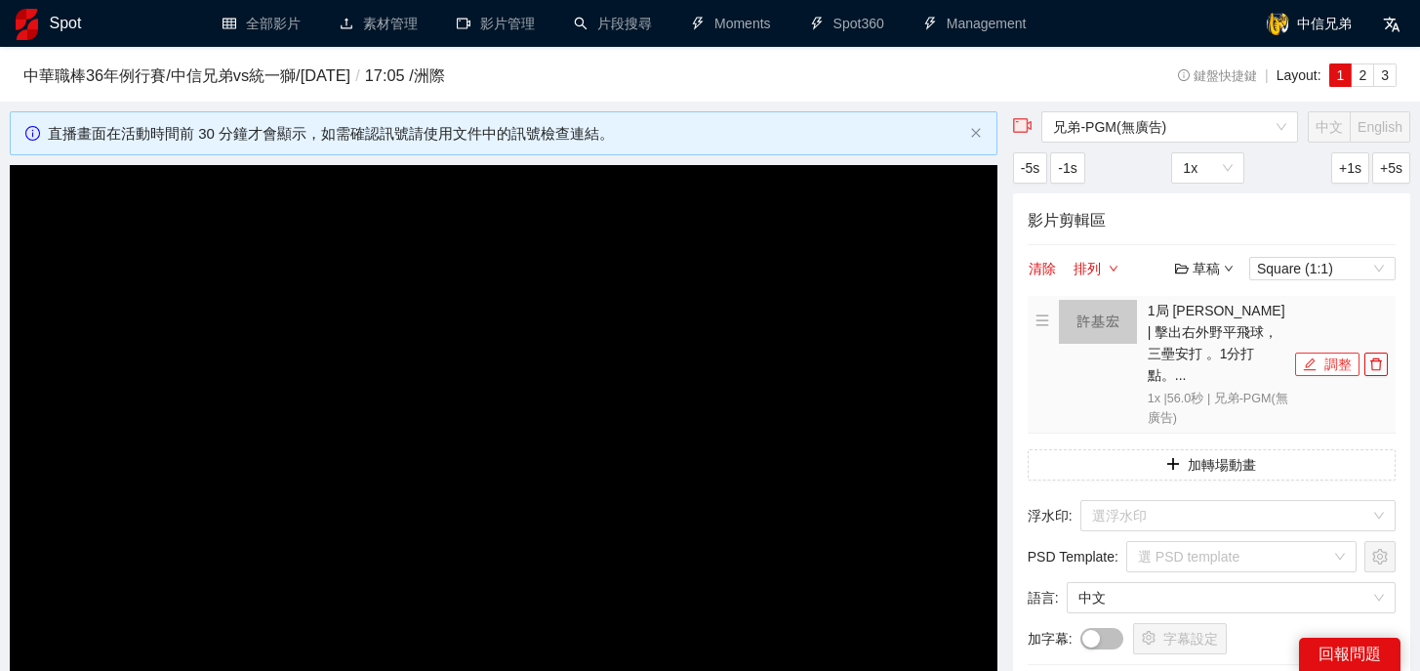
click at [1303, 357] on icon "edit" at bounding box center [1310, 364] width 14 height 14
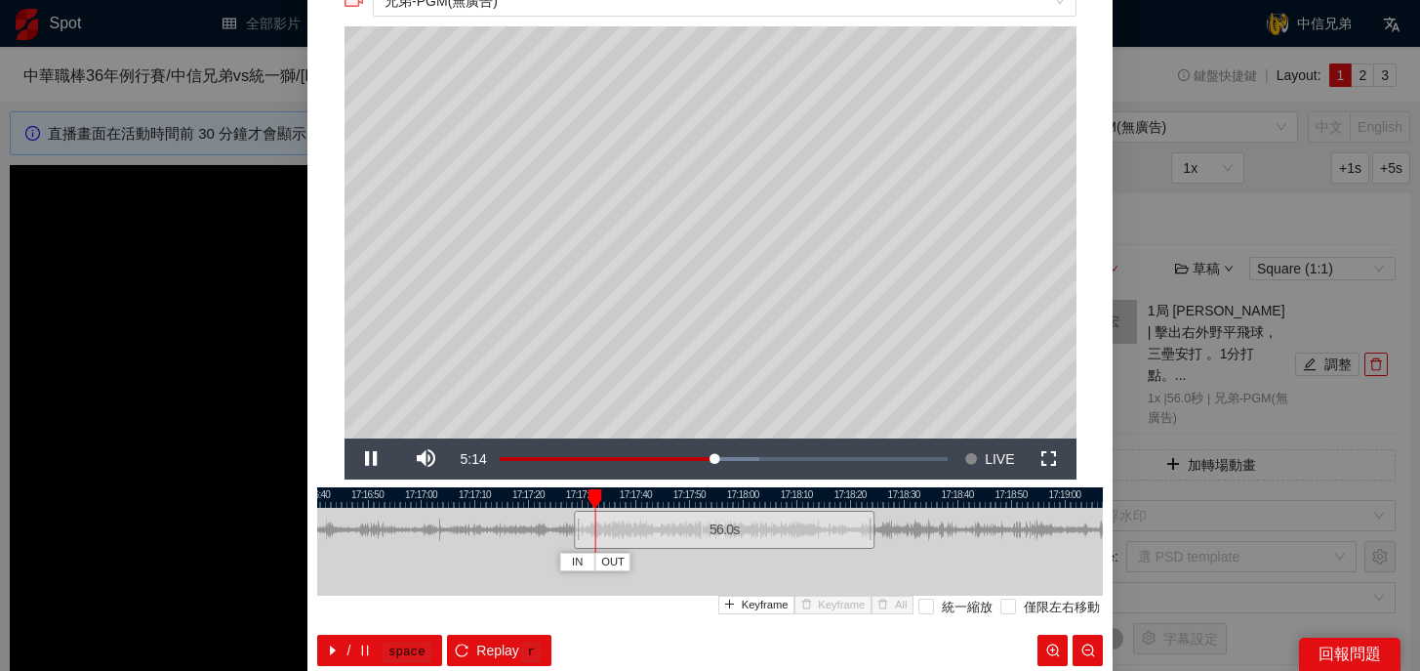
scroll to position [46, 0]
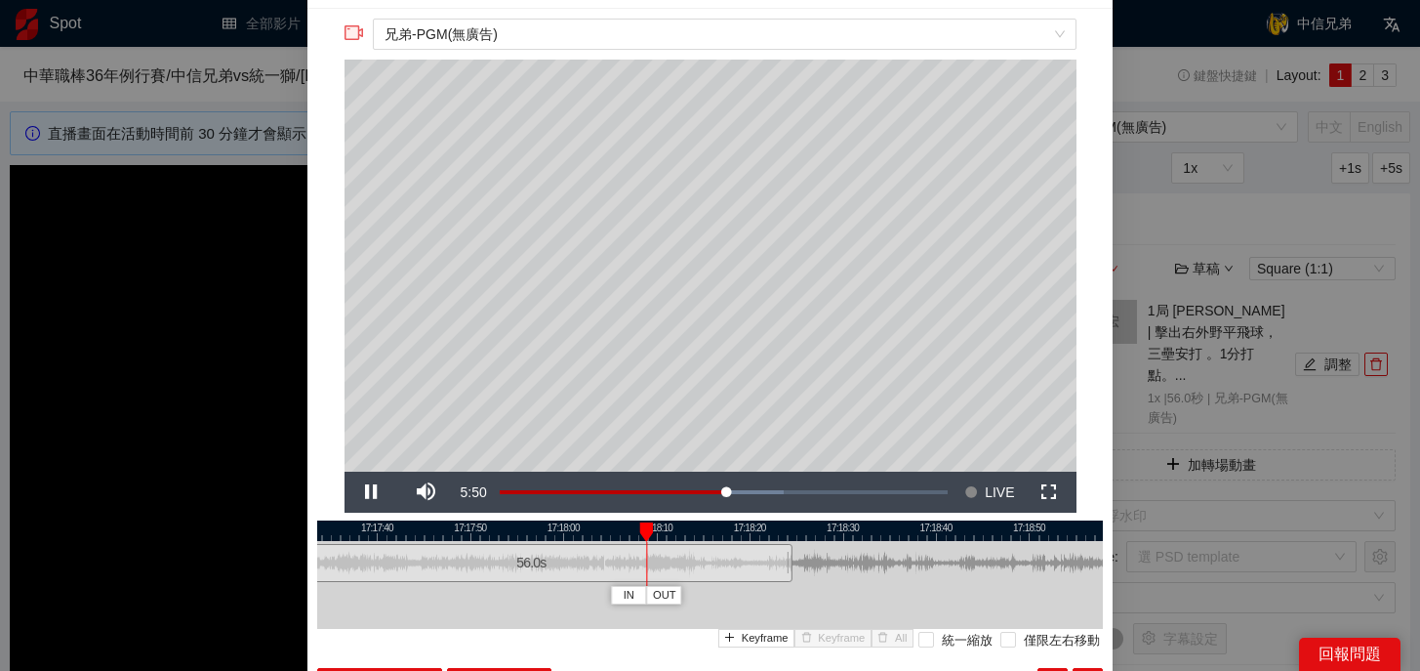
drag, startPoint x: 878, startPoint y: 533, endPoint x: 602, endPoint y: 532, distance: 275.3
click at [602, 532] on div at bounding box center [435, 530] width 786 height 20
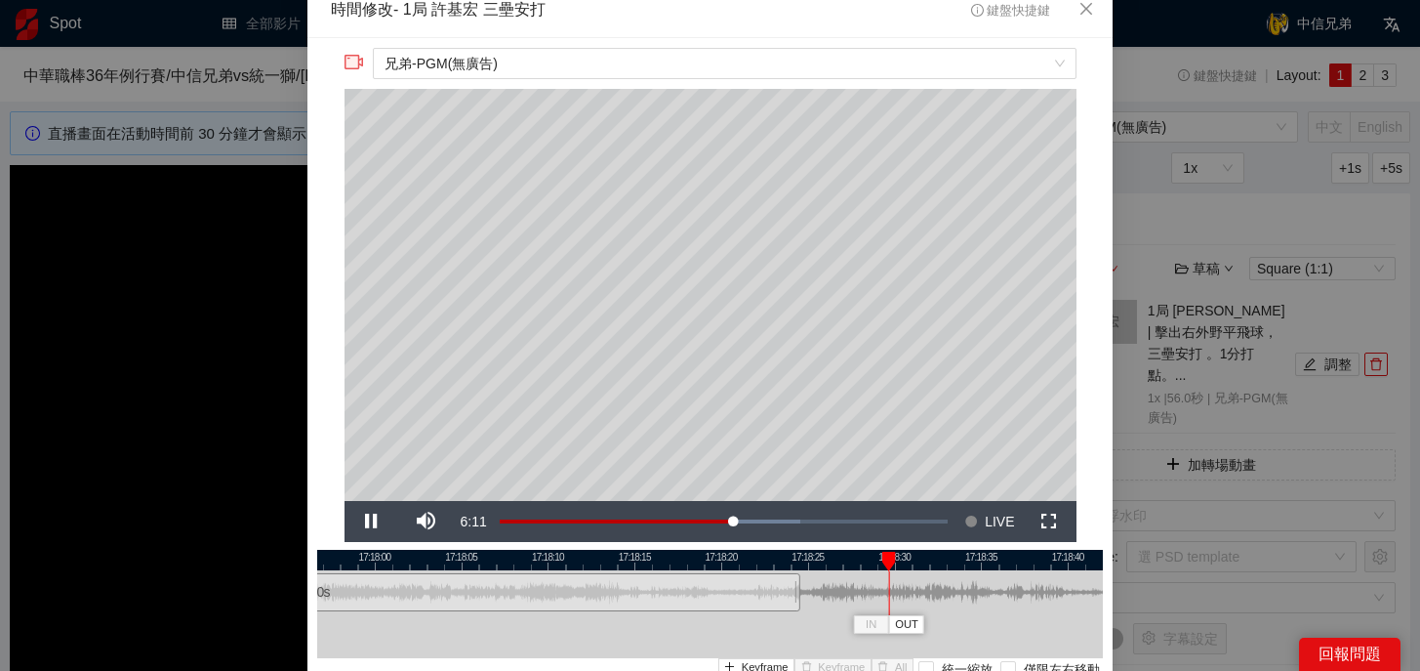
scroll to position [12, 0]
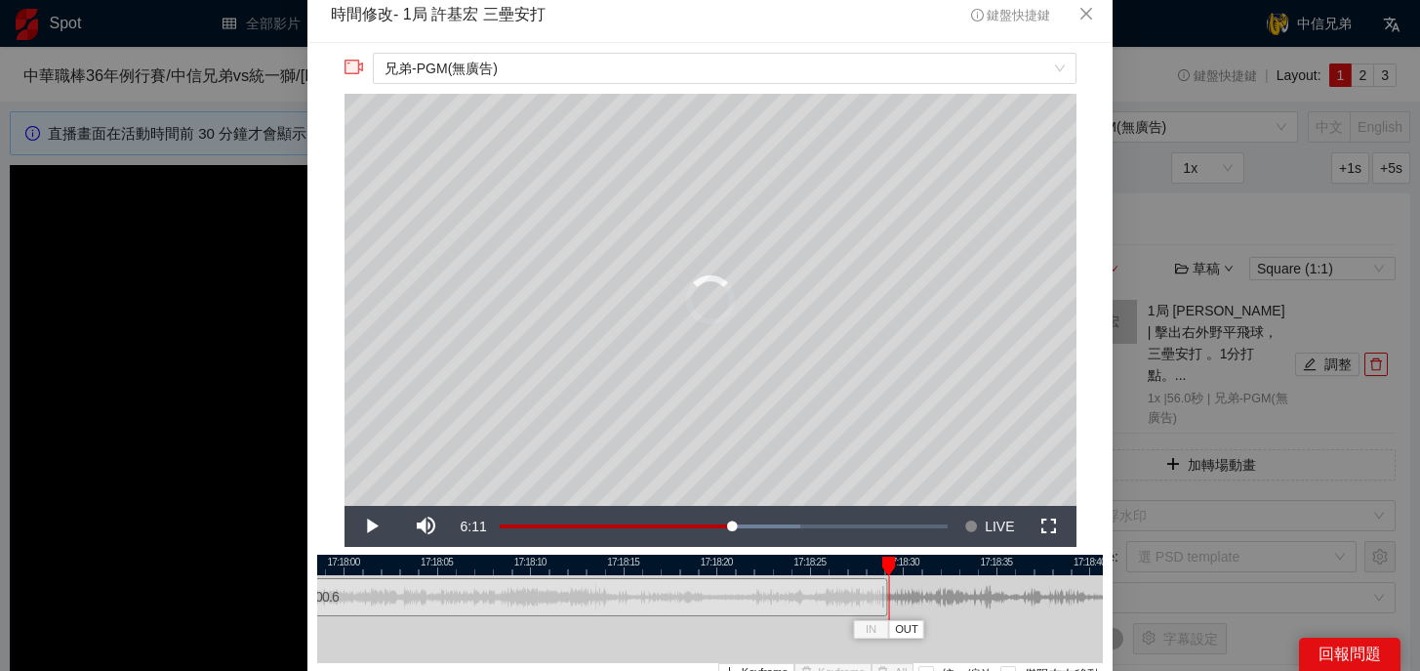
drag, startPoint x: 799, startPoint y: 598, endPoint x: 884, endPoint y: 598, distance: 84.9
click at [884, 598] on div at bounding box center [885, 597] width 12 height 44
drag, startPoint x: 885, startPoint y: 568, endPoint x: 857, endPoint y: 568, distance: 28.3
click at [880, 568] on div at bounding box center [887, 566] width 14 height 20
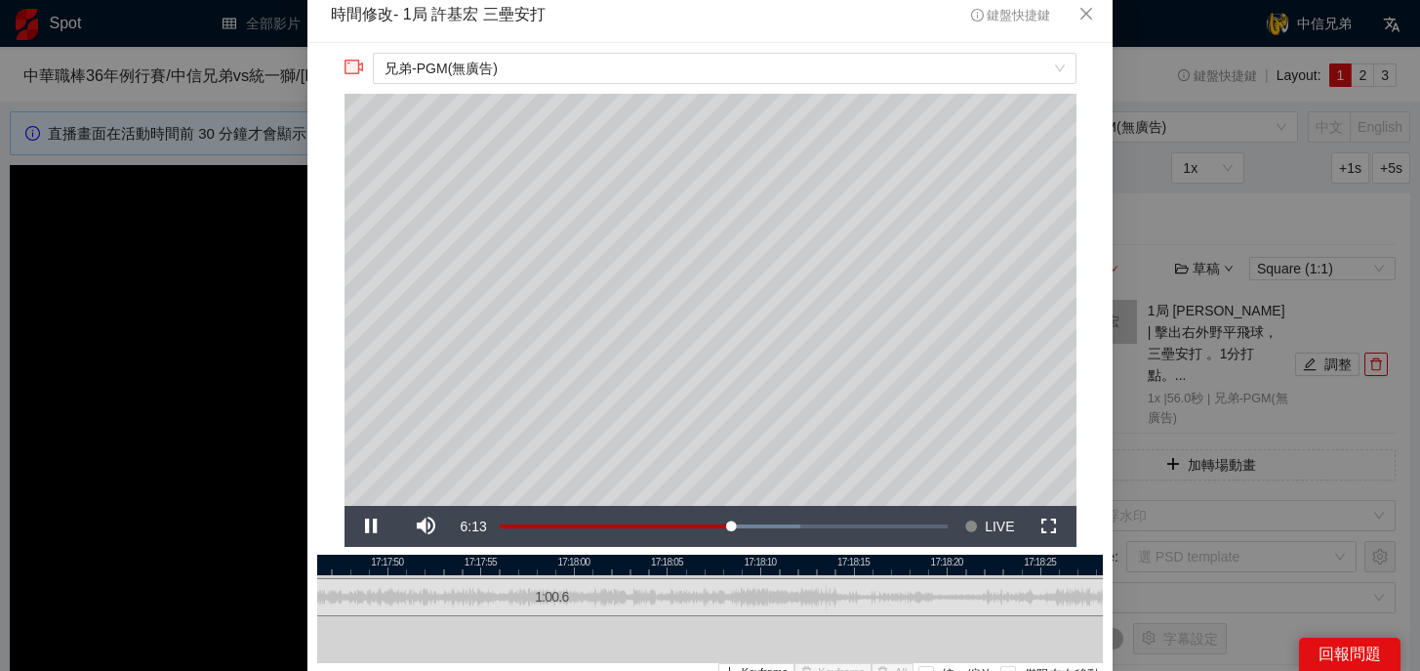
drag, startPoint x: 830, startPoint y: 565, endPoint x: 1060, endPoint y: 563, distance: 230.4
click at [1060, 564] on div at bounding box center [941, 564] width 786 height 20
drag, startPoint x: 672, startPoint y: 566, endPoint x: 968, endPoint y: 591, distance: 297.7
click at [968, 591] on div "17:17:30 17:17:35 17:17:40 17:17:45 17:17:50 17:17:55 17:18:00 17:18:05 17:18:1…" at bounding box center [710, 643] width 786 height 179
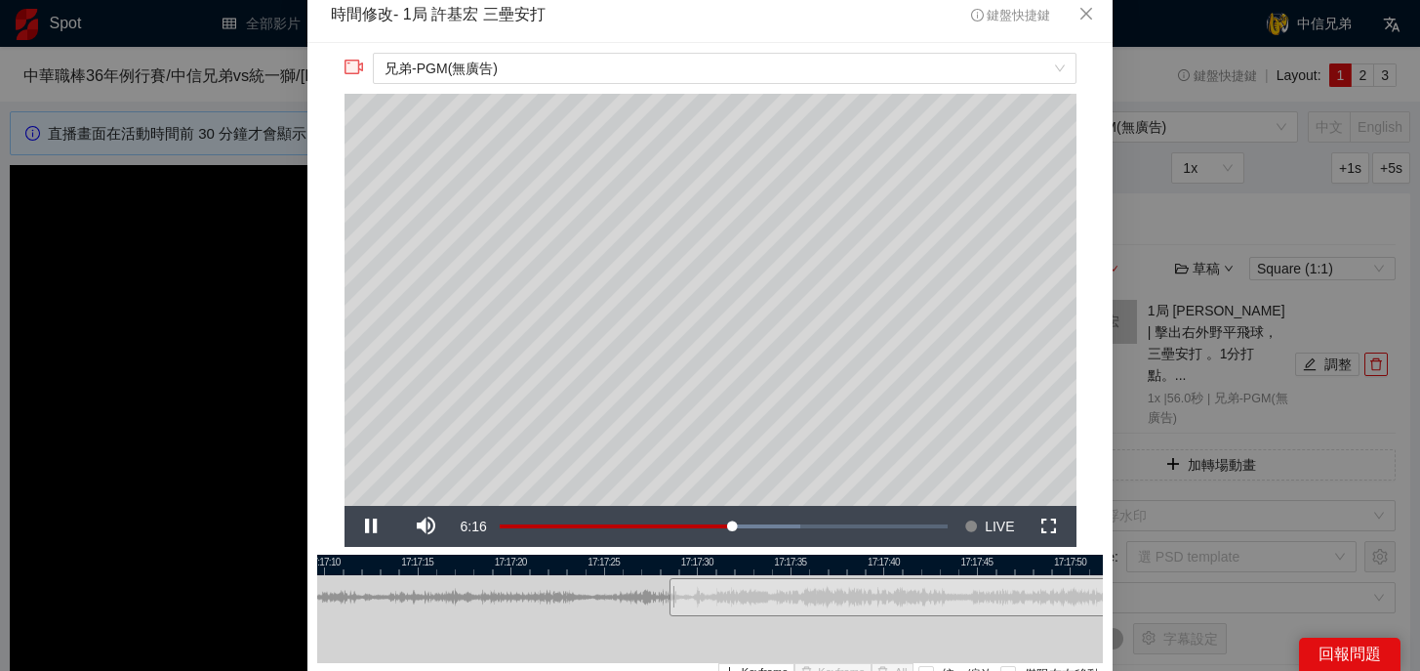
drag, startPoint x: 493, startPoint y: 560, endPoint x: 878, endPoint y: 567, distance: 385.6
click at [878, 567] on div at bounding box center [1097, 564] width 786 height 20
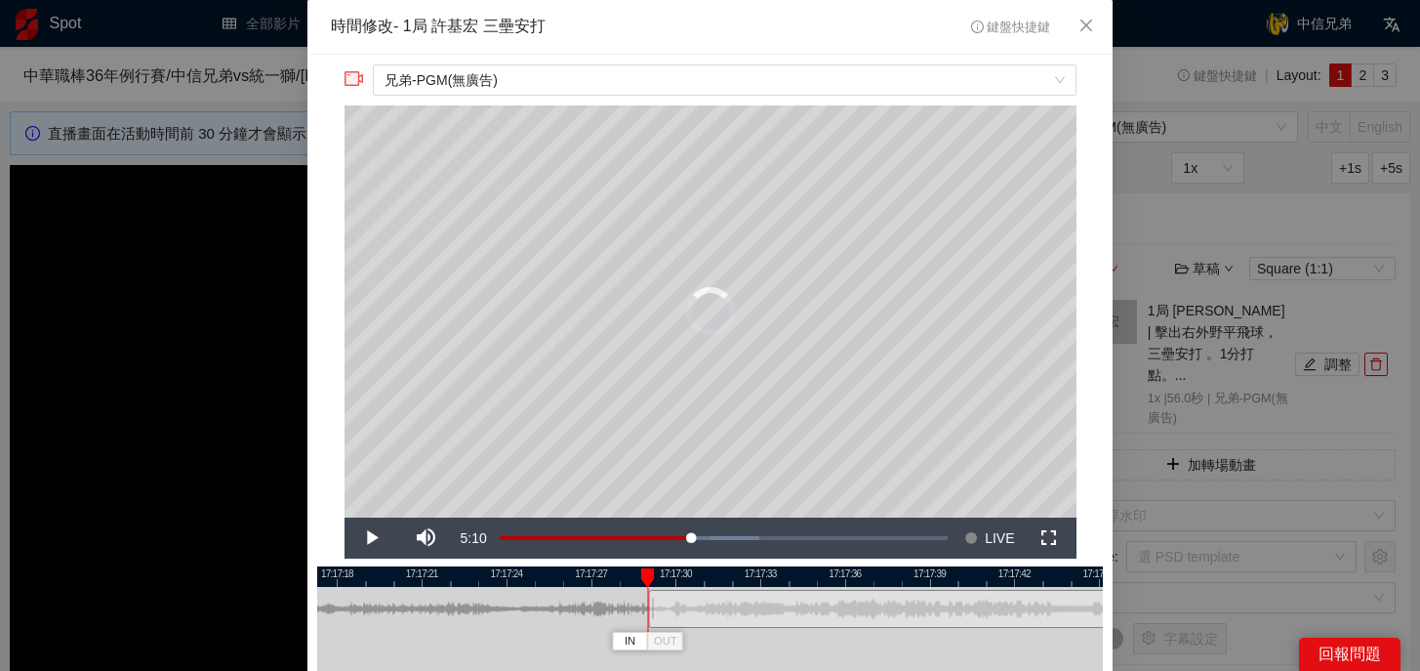
drag, startPoint x: 636, startPoint y: 614, endPoint x: 651, endPoint y: 614, distance: 14.6
click at [651, 614] on div at bounding box center [652, 609] width 12 height 44
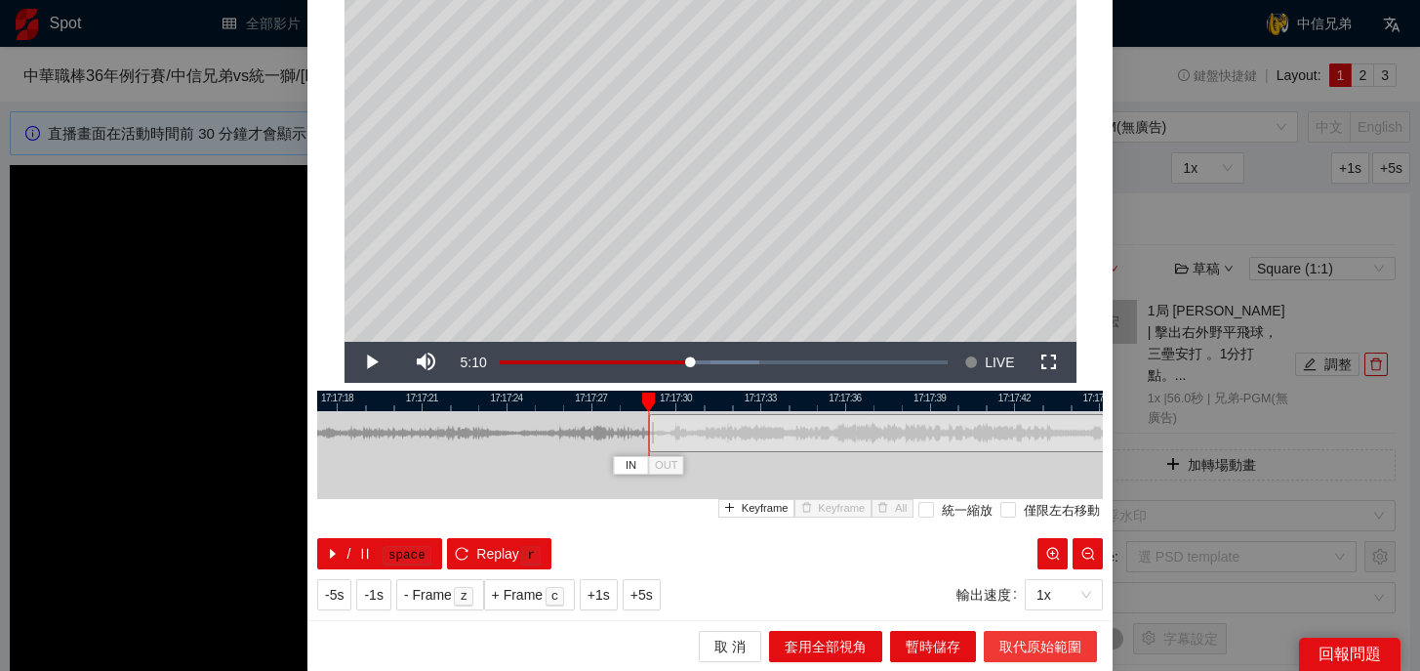
click at [1027, 650] on span "取代原始範圍" at bounding box center [1041, 645] width 82 height 21
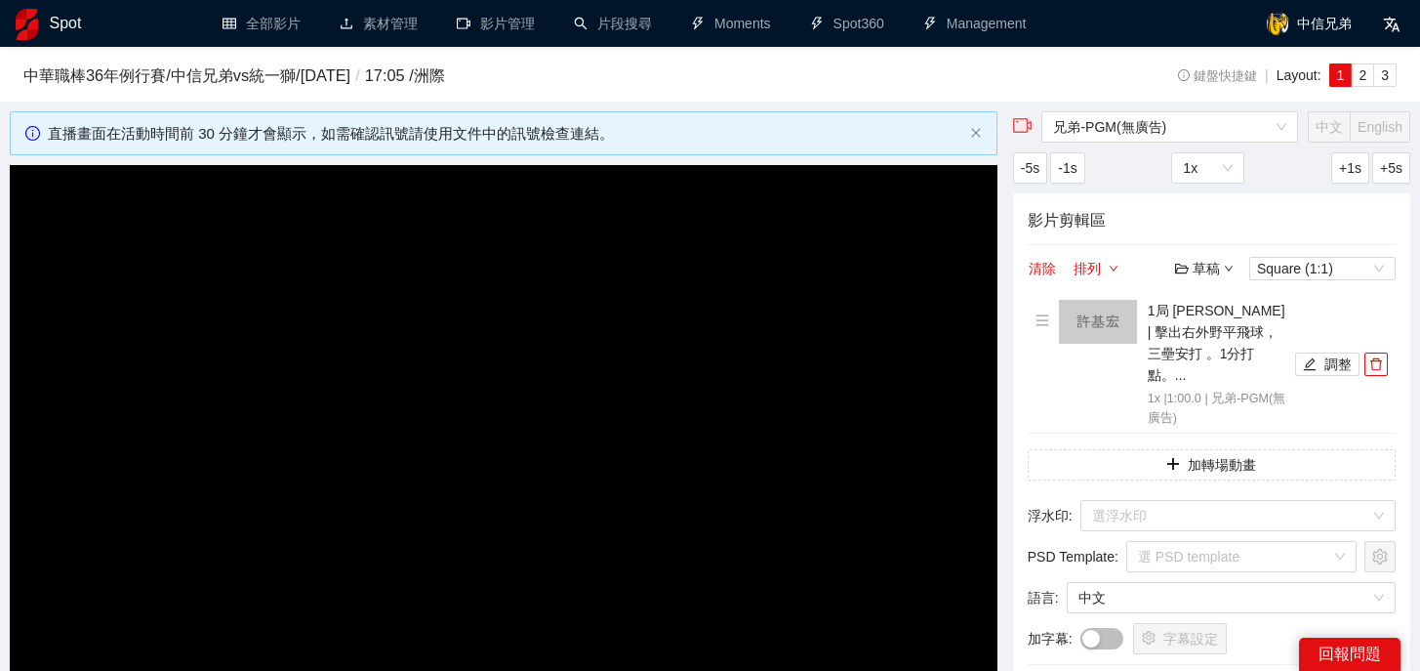
scroll to position [0, 0]
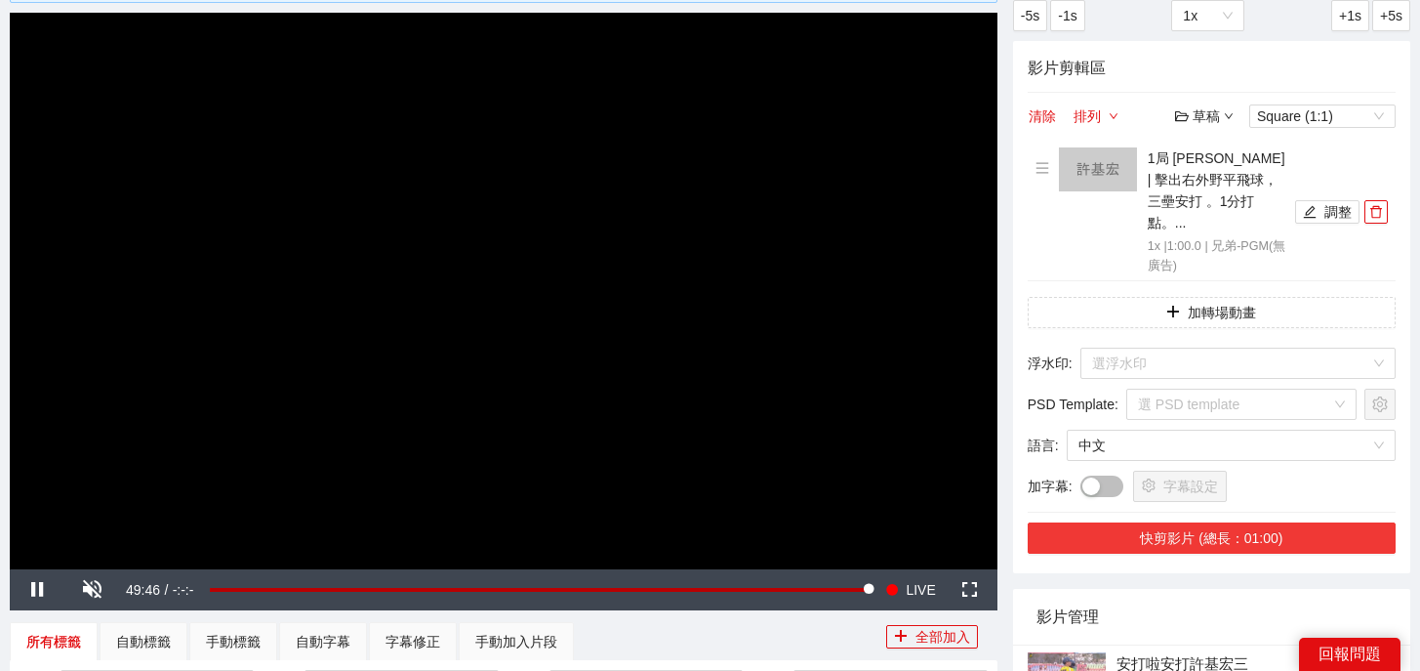
click at [1239, 522] on button "快剪影片 (總長：01:00)" at bounding box center [1212, 537] width 368 height 31
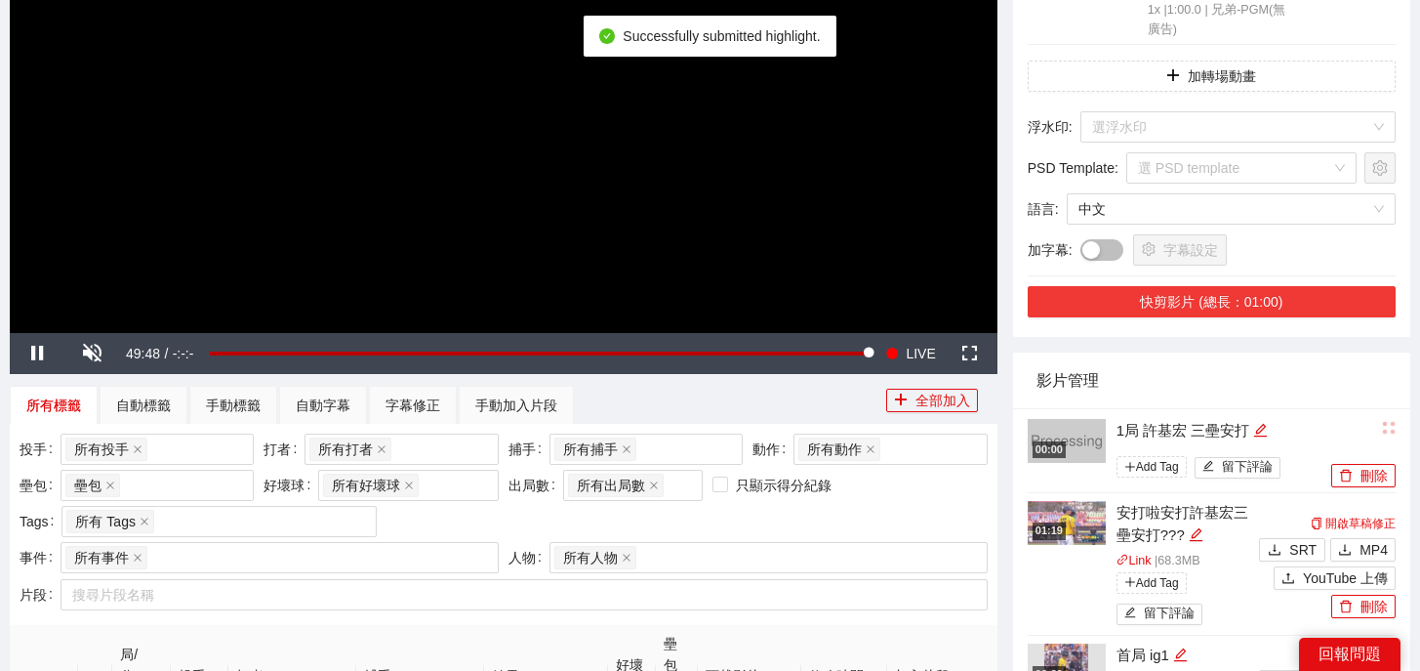
scroll to position [391, 0]
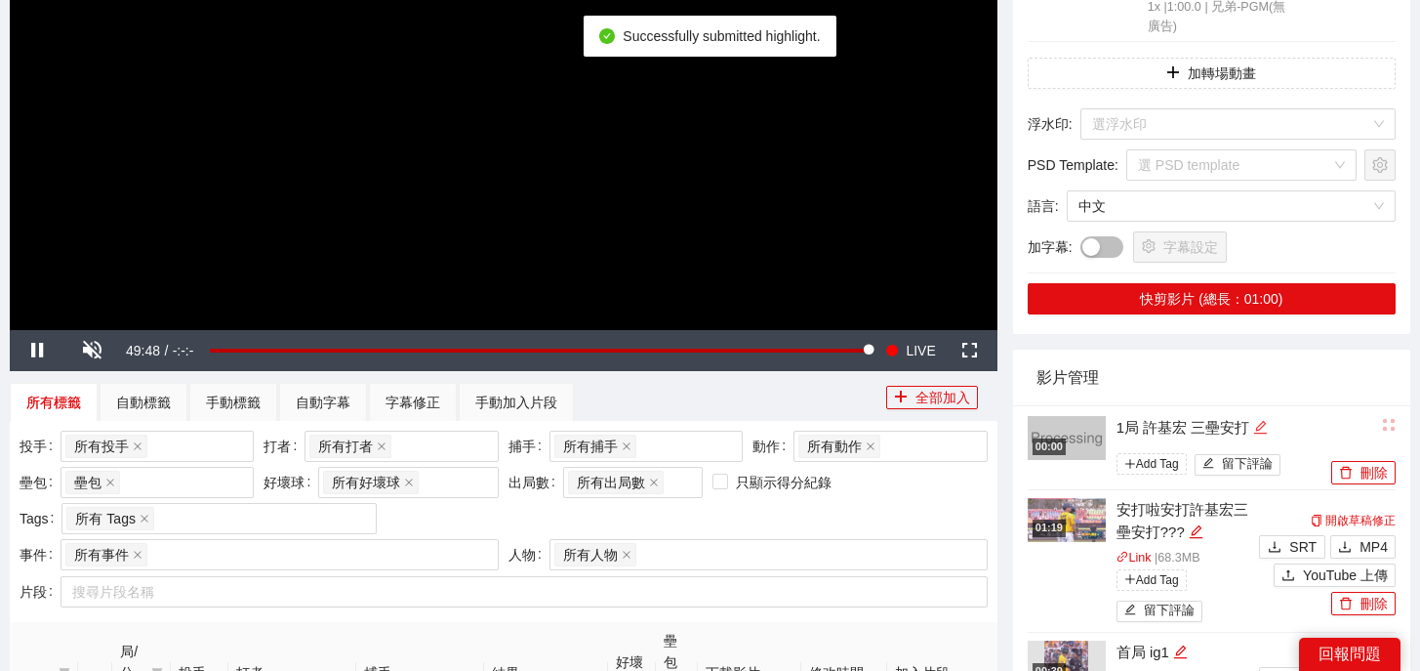
click at [1264, 420] on icon "edit" at bounding box center [1260, 427] width 15 height 15
drag, startPoint x: 1287, startPoint y: 402, endPoint x: 988, endPoint y: 379, distance: 300.6
type textarea "*"
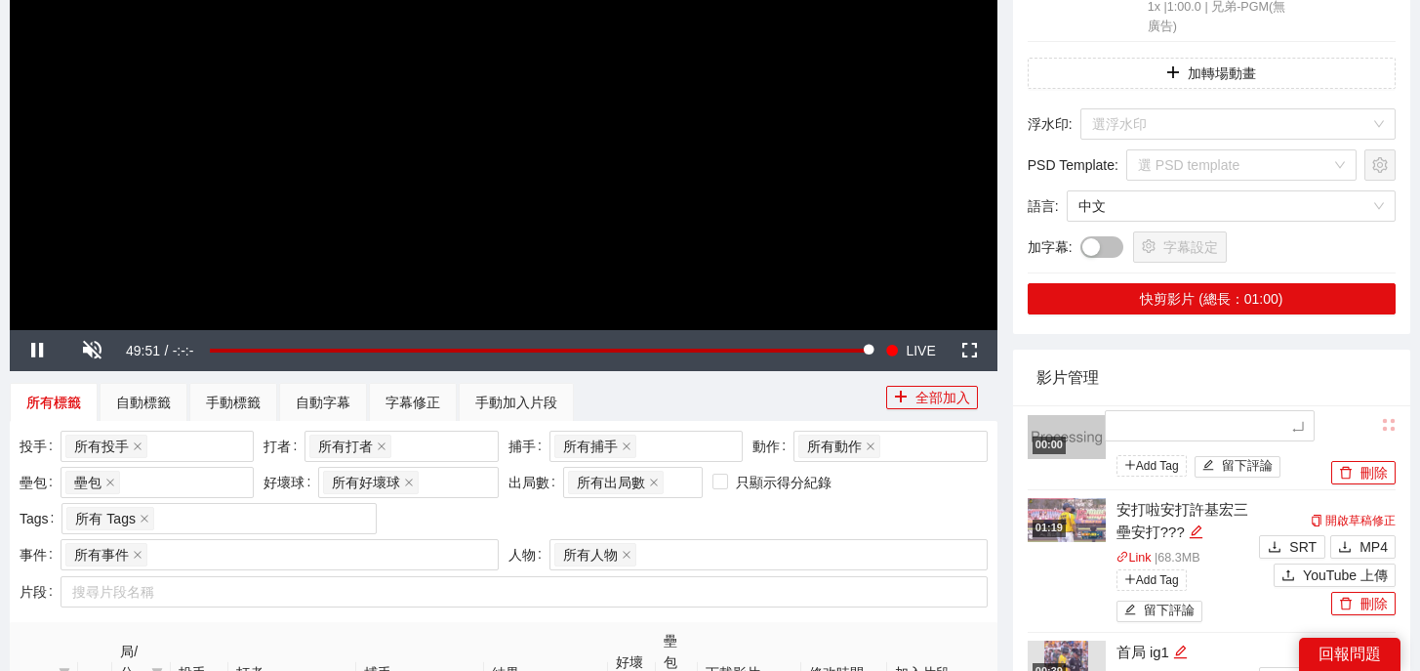
type textarea "*"
type textarea "**"
type textarea "*"
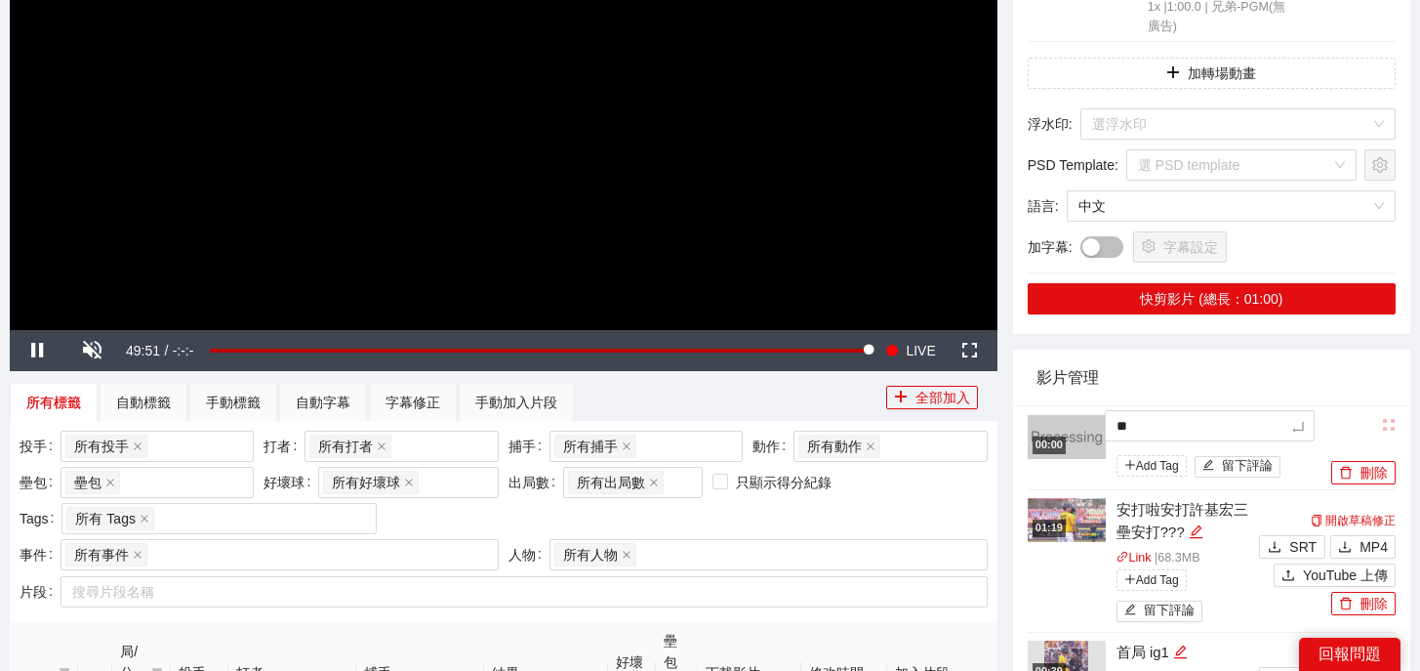
type textarea "*"
type textarea "**"
type textarea "***"
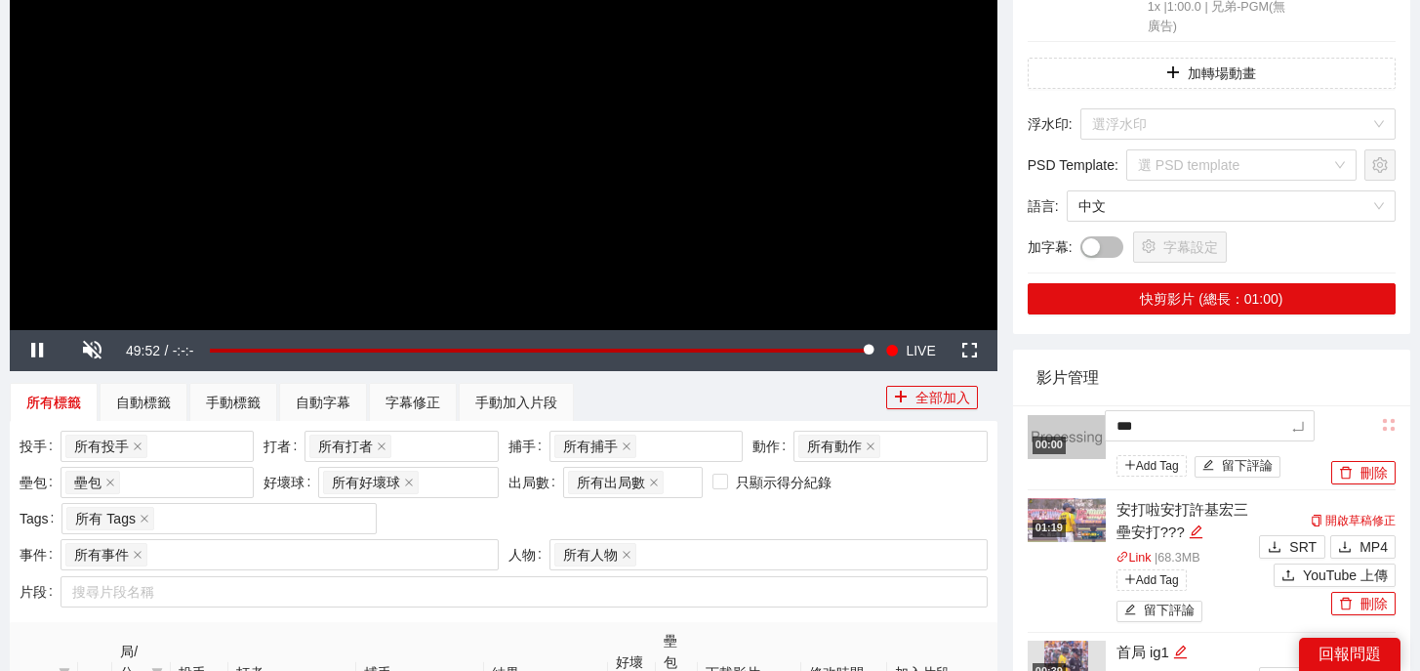
type textarea "***"
type textarea "**"
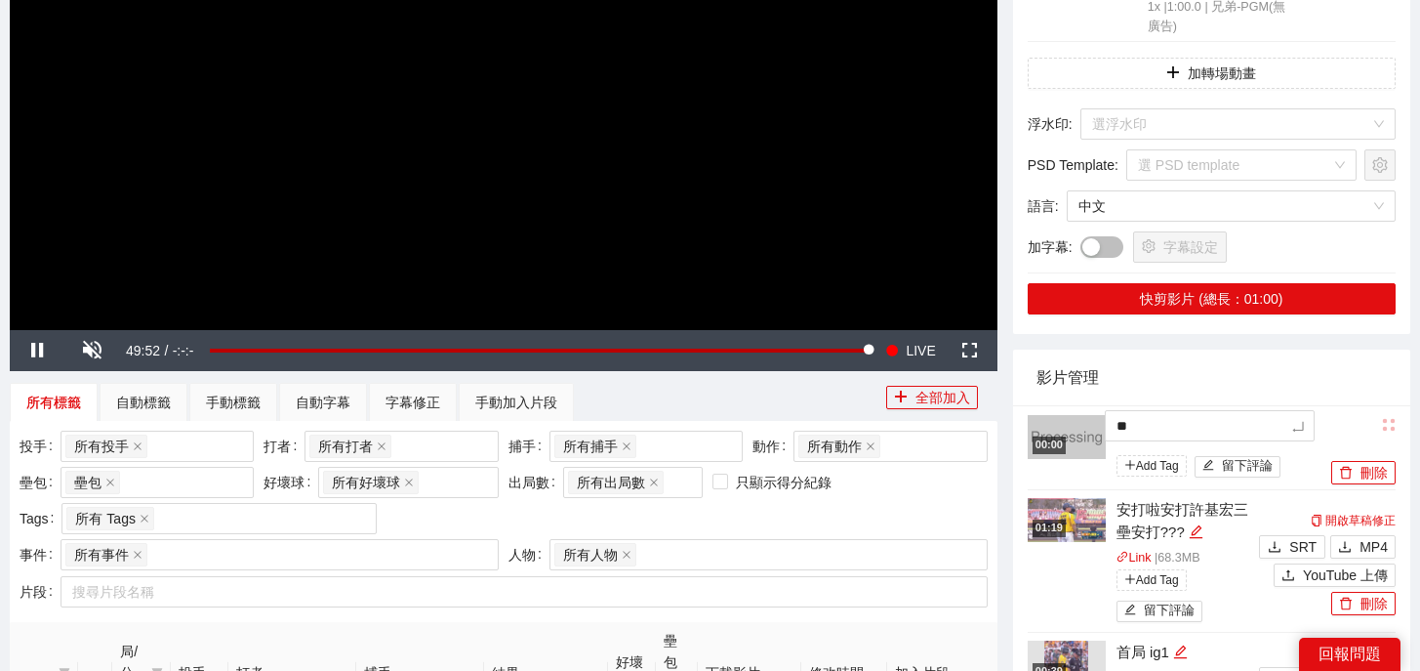
type textarea "**"
type textarea "****"
type textarea "*****"
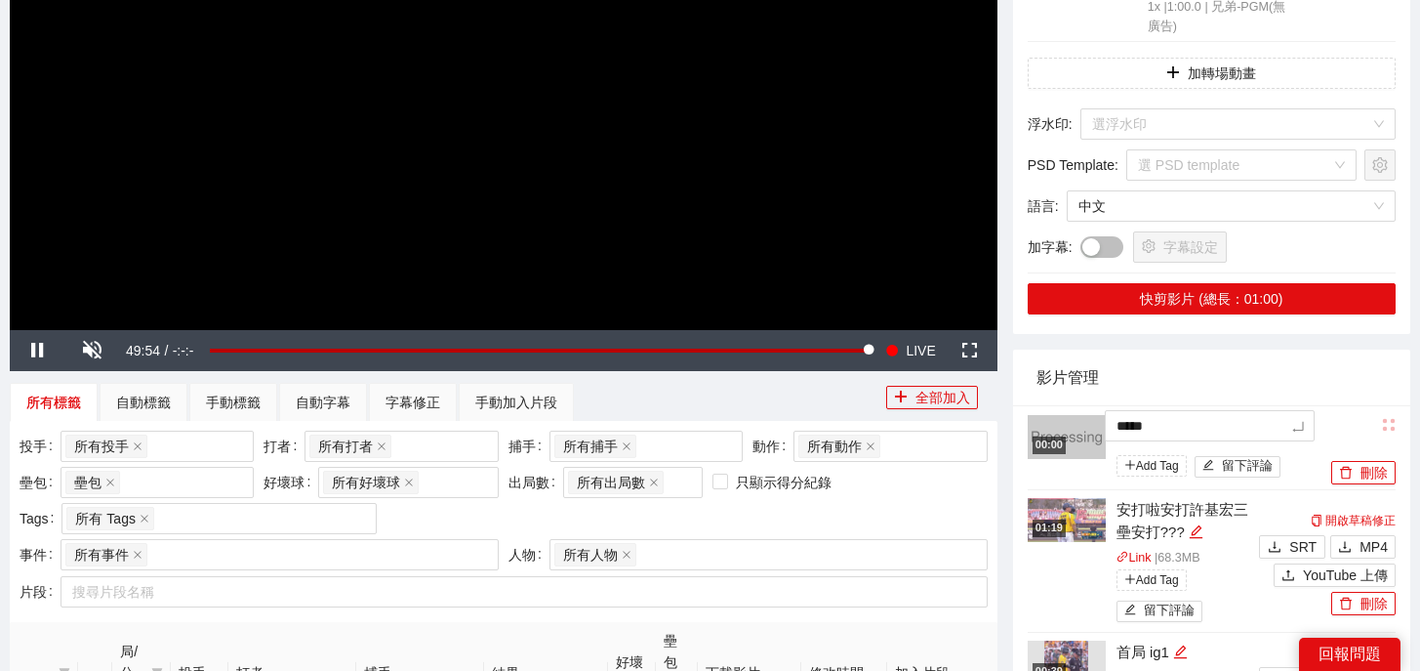
type textarea "******"
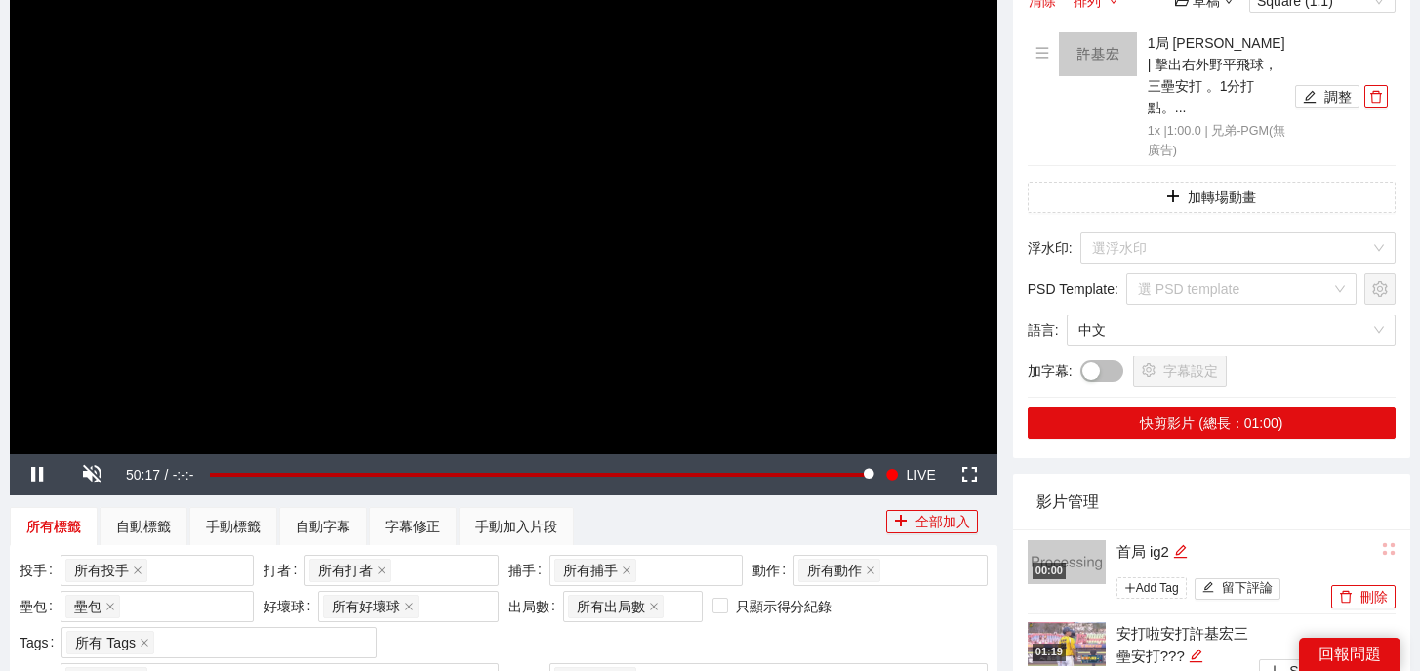
scroll to position [263, 0]
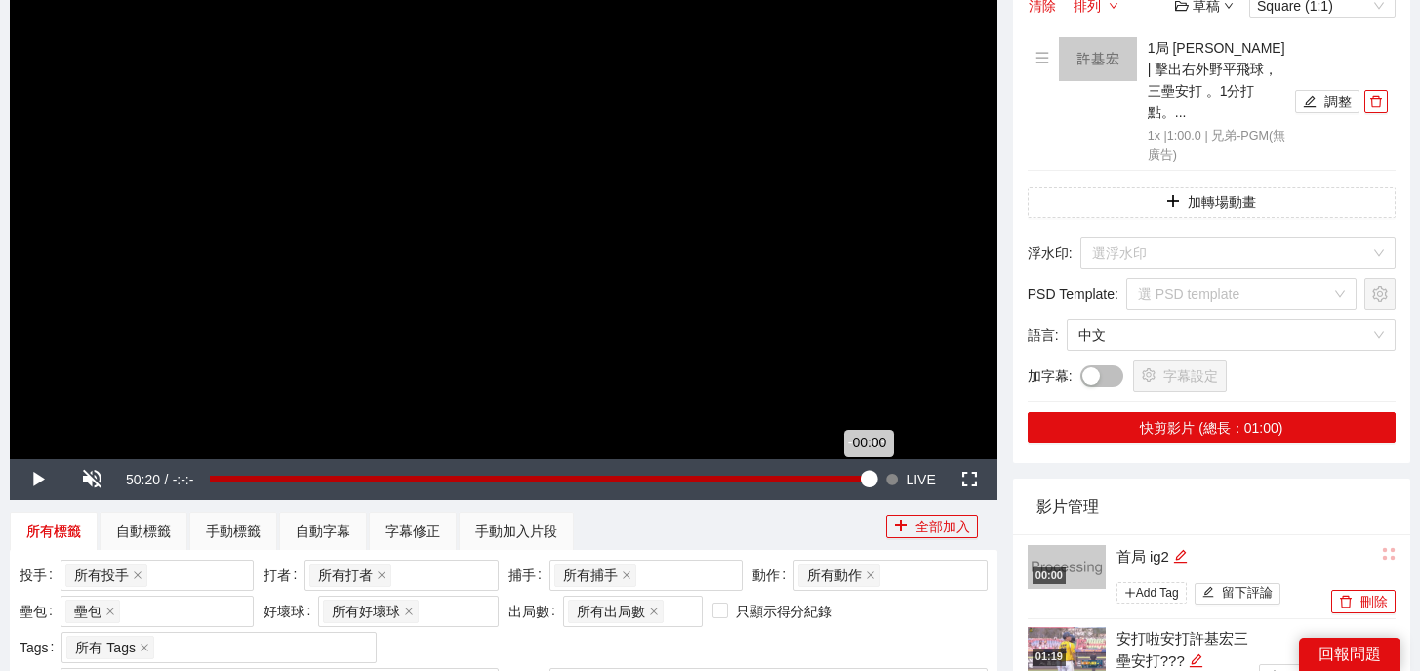
click at [866, 478] on div "00:00" at bounding box center [539, 478] width 659 height 7
click at [864, 479] on div "00:00" at bounding box center [539, 478] width 659 height 7
click at [862, 479] on div "-00:31" at bounding box center [536, 478] width 652 height 7
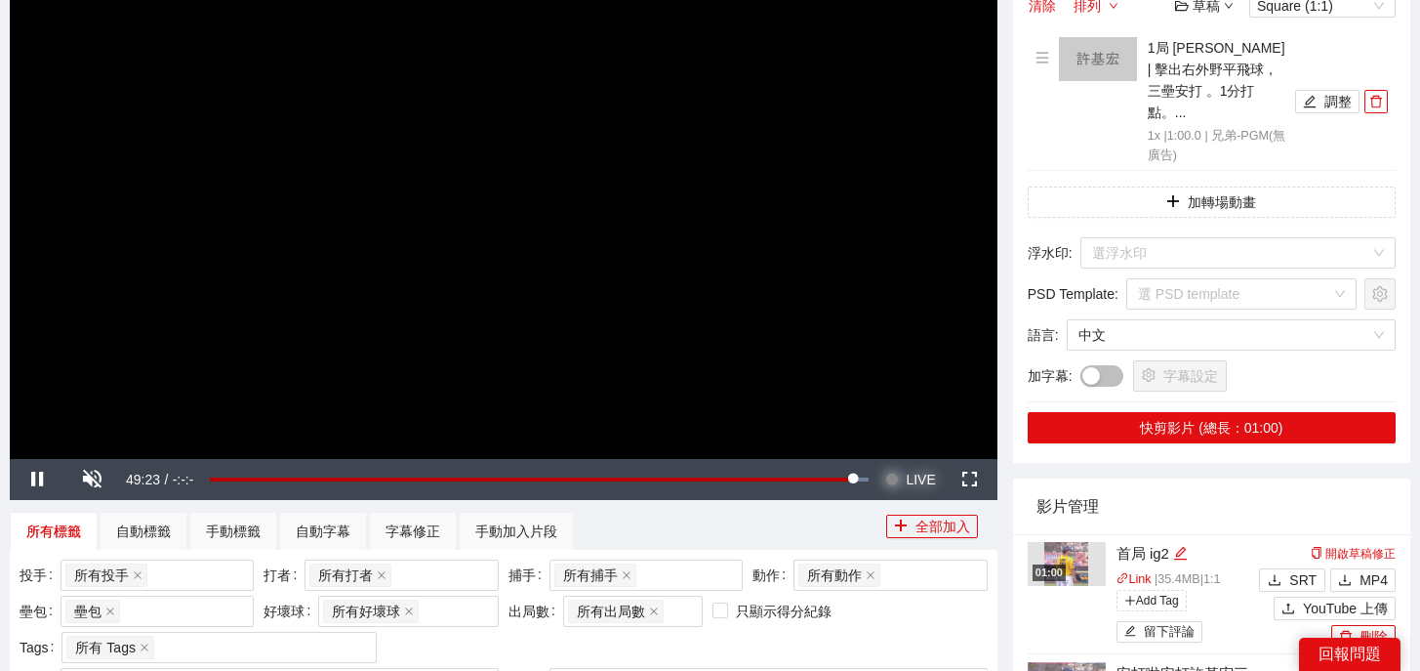
click at [908, 482] on span "LIVE" at bounding box center [920, 479] width 29 height 41
click at [1380, 96] on icon "delete" at bounding box center [1376, 102] width 12 height 13
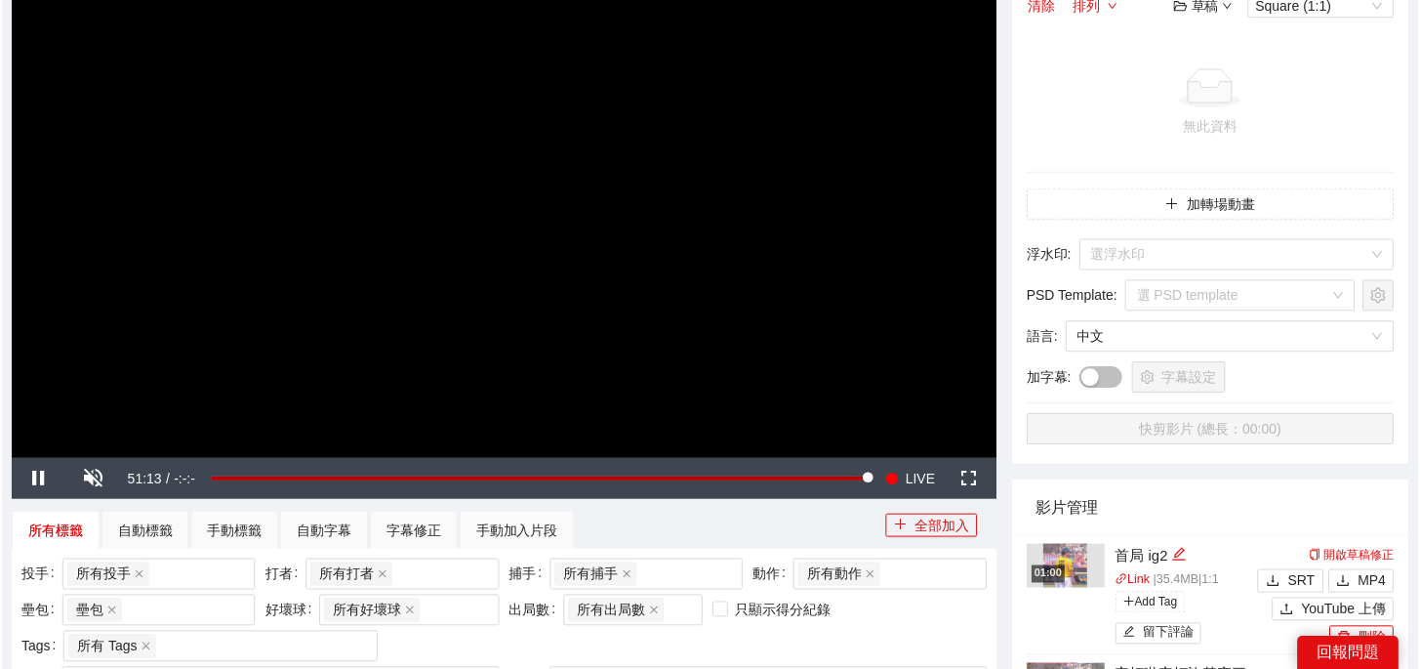
scroll to position [535, 0]
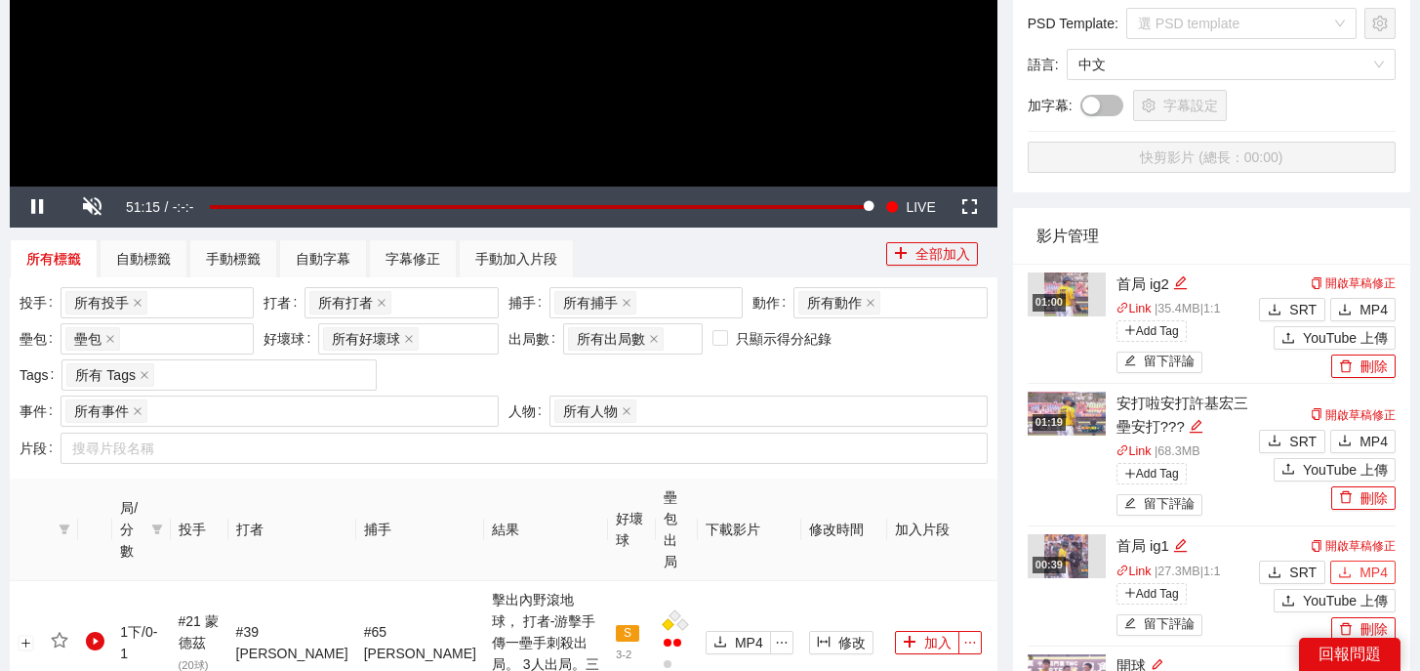
click at [1346, 566] on icon "download" at bounding box center [1345, 572] width 14 height 14
click at [1358, 305] on button "MP4" at bounding box center [1362, 309] width 65 height 23
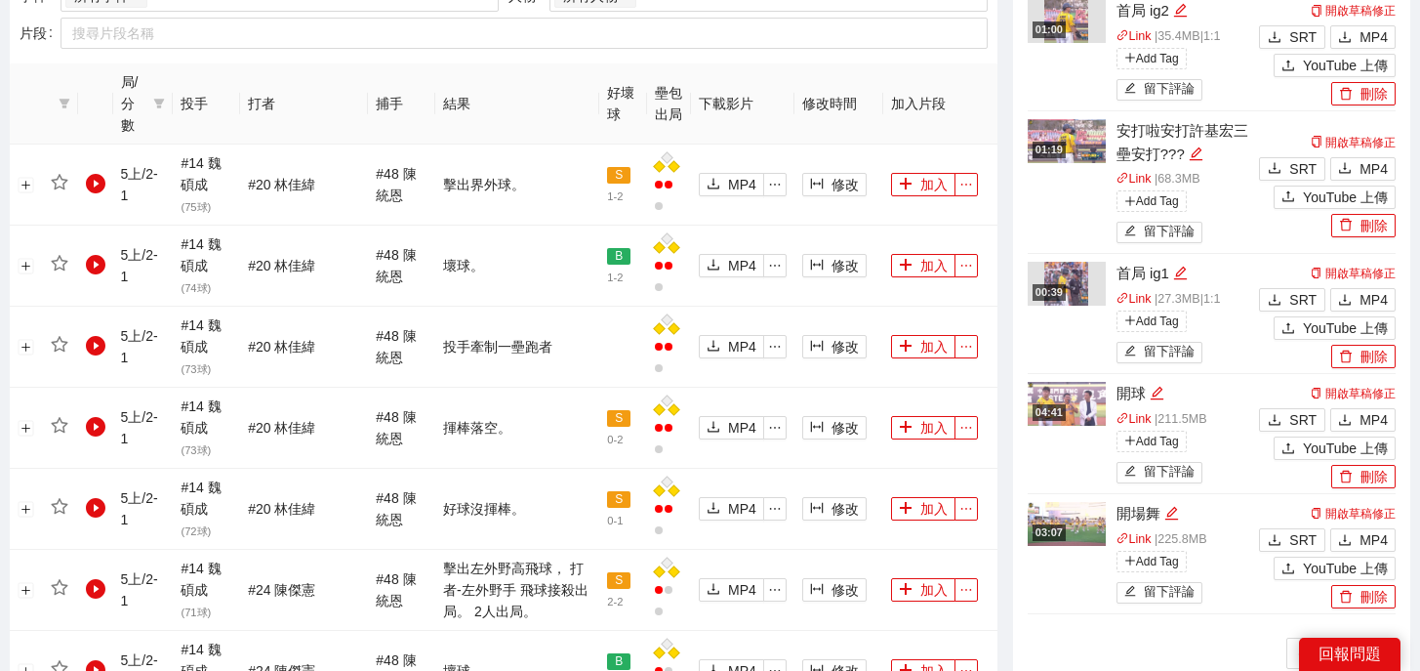
scroll to position [0, 0]
